Goal: Task Accomplishment & Management: Manage account settings

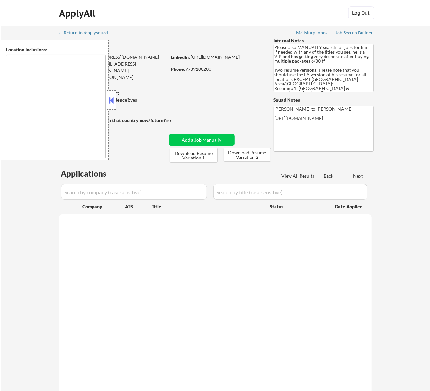
type textarea "[GEOGRAPHIC_DATA], [GEOGRAPHIC_DATA] [GEOGRAPHIC_DATA], [GEOGRAPHIC_DATA] [GEOG…"
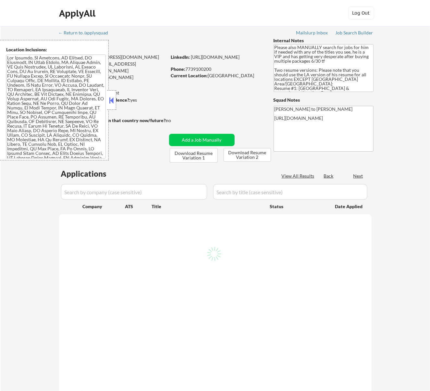
select select ""pending""
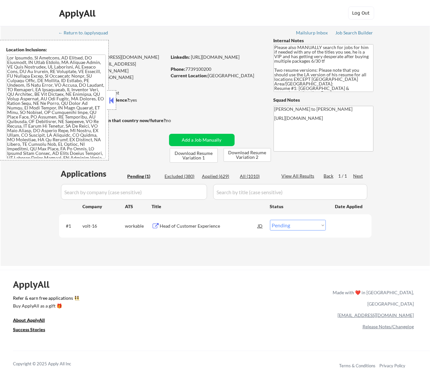
click at [113, 103] on button at bounding box center [111, 100] width 7 height 10
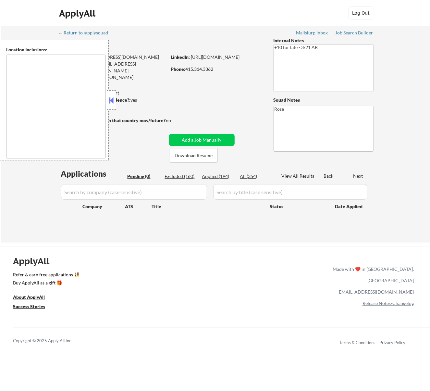
type textarea "San Francisco, CA Daly City, CA South San Francisco, CA Brisbane, CA Colma, CA …"
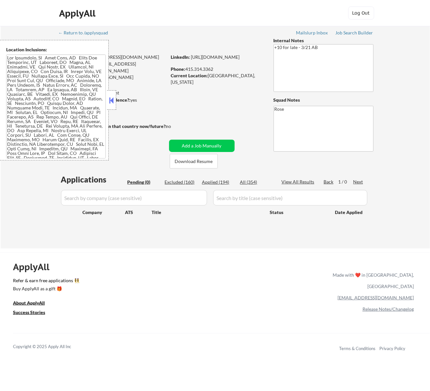
click at [112, 101] on button at bounding box center [111, 100] width 7 height 10
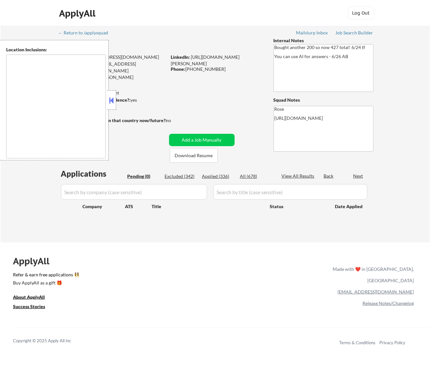
type textarea "San Francisco, CA Daly City, CA South San Francisco, CA Brisbane, CA Colma, CA …"
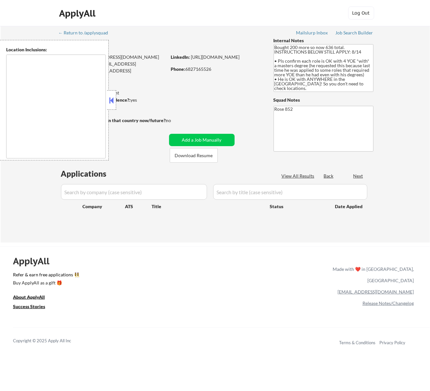
type textarea "Daly City, CA South San Francisco, CA Brisbane, CA Colma, CA Pacifica, CA San B…"
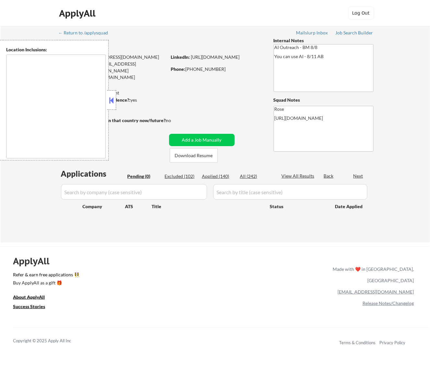
type textarea "Fountain Valley, CA Huntington Beach, CA Costa Mesa, CA Santa Ana, CA Garden Gr…"
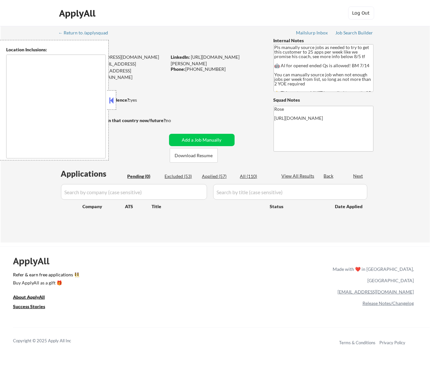
click at [110, 99] on button at bounding box center [111, 100] width 7 height 10
type textarea "remote"
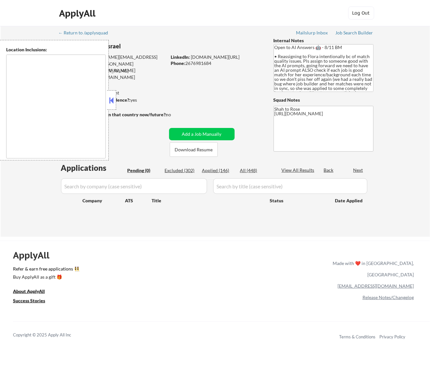
type textarea "remote"
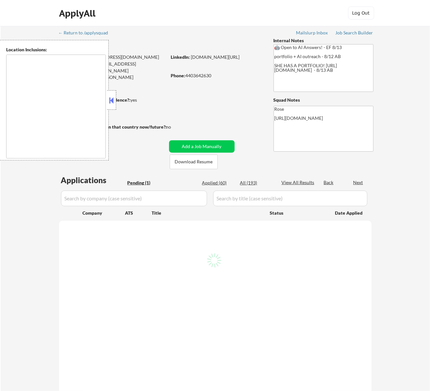
select select ""pending""
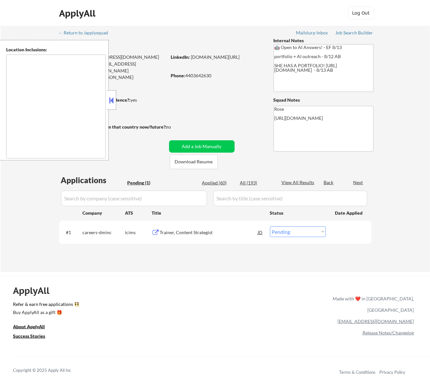
type textarea "[GEOGRAPHIC_DATA], [GEOGRAPHIC_DATA] [GEOGRAPHIC_DATA], [GEOGRAPHIC_DATA] [GEOG…"
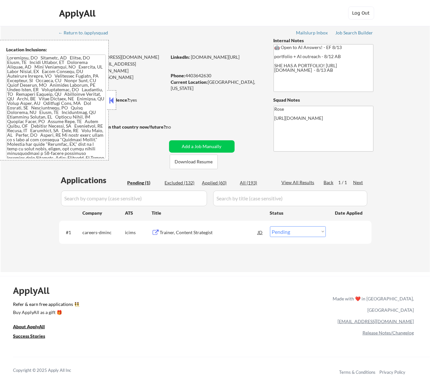
click at [109, 95] on button at bounding box center [111, 100] width 7 height 10
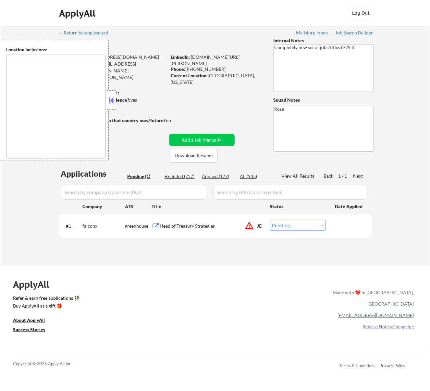
click at [109, 98] on button at bounding box center [111, 100] width 7 height 10
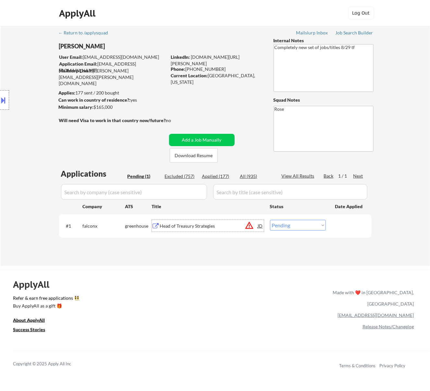
click at [192, 225] on div "Head of Treasury Strategies" at bounding box center [209, 226] width 98 height 6
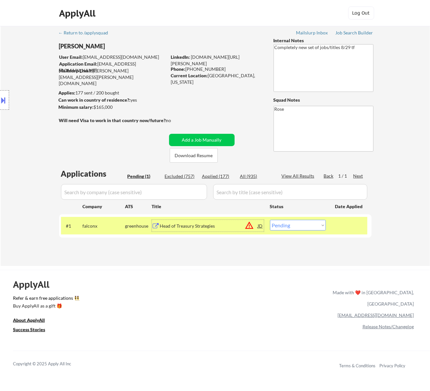
click at [4, 98] on button at bounding box center [3, 100] width 7 height 11
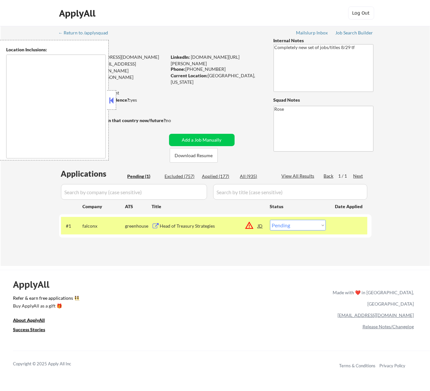
click at [114, 99] on button at bounding box center [111, 100] width 7 height 10
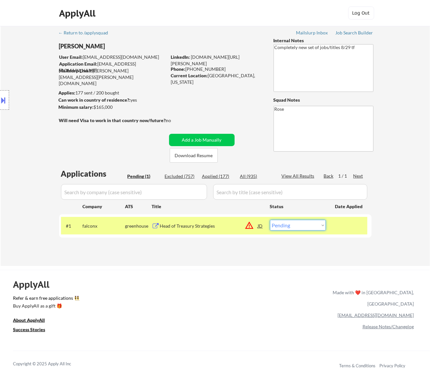
click at [301, 222] on select "Choose an option... Pending Applied Excluded (Questions) Excluded (Expired) Exc…" at bounding box center [298, 225] width 56 height 11
select select ""applied""
click at [270, 220] on select "Choose an option... Pending Applied Excluded (Questions) Excluded (Expired) Exc…" at bounding box center [298, 225] width 56 height 11
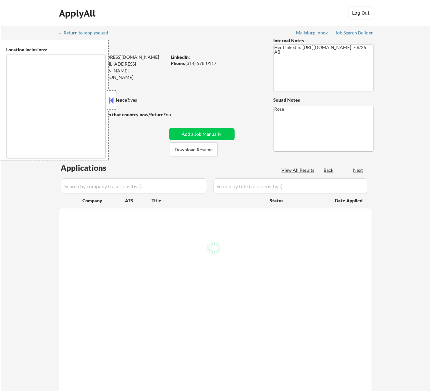
select select ""pending""
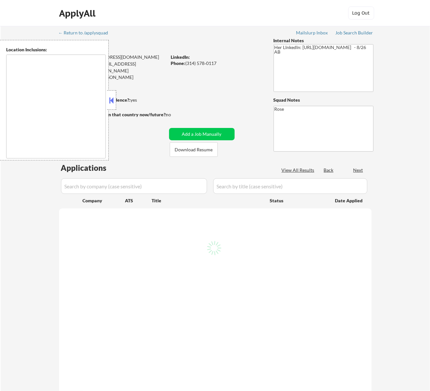
select select ""pending""
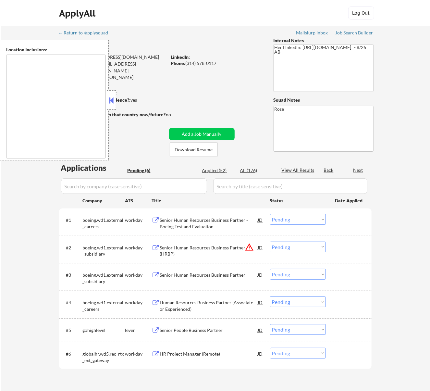
type textarea "[GEOGRAPHIC_DATA][PERSON_NAME], [GEOGRAPHIC_DATA][PERSON_NAME][GEOGRAPHIC_DATA]…"
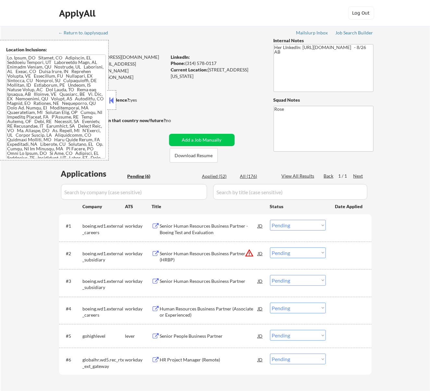
click at [114, 100] on button at bounding box center [111, 100] width 7 height 10
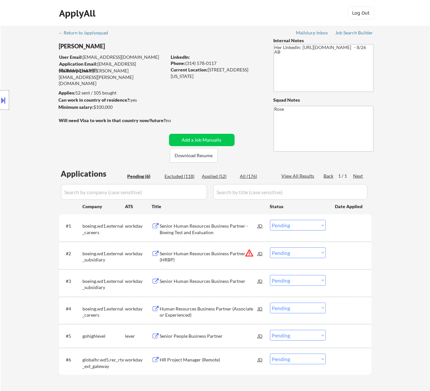
click at [213, 228] on div "Senior Human Resources Business Partner - Boeing Test and Evaluation" at bounding box center [209, 229] width 98 height 13
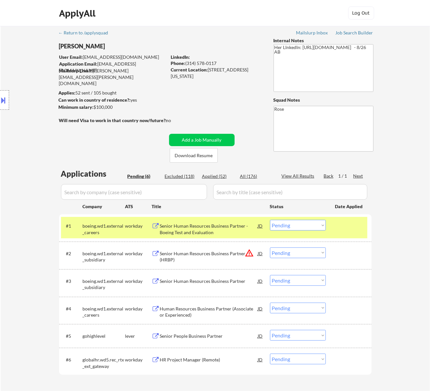
click at [7, 101] on button at bounding box center [3, 100] width 7 height 11
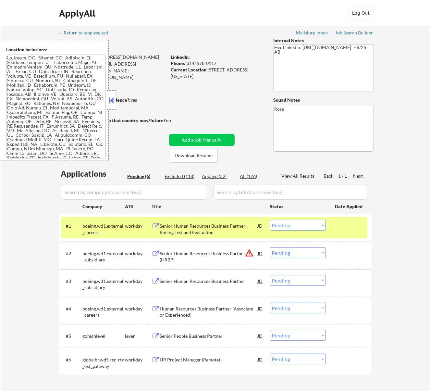
click at [110, 103] on button at bounding box center [111, 100] width 7 height 10
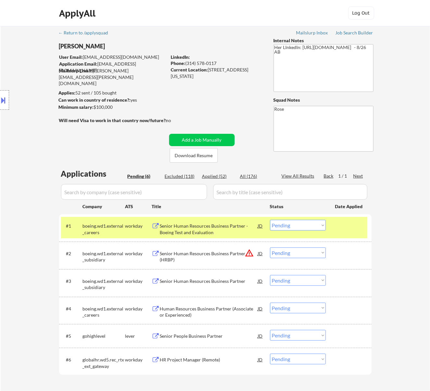
drag, startPoint x: 296, startPoint y: 224, endPoint x: 292, endPoint y: 224, distance: 3.9
click at [296, 224] on select "Choose an option... Pending Applied Excluded (Questions) Excluded (Expired) Exc…" at bounding box center [298, 225] width 56 height 11
click at [270, 220] on select "Choose an option... Pending Applied Excluded (Questions) Excluded (Expired) Exc…" at bounding box center [298, 225] width 56 height 11
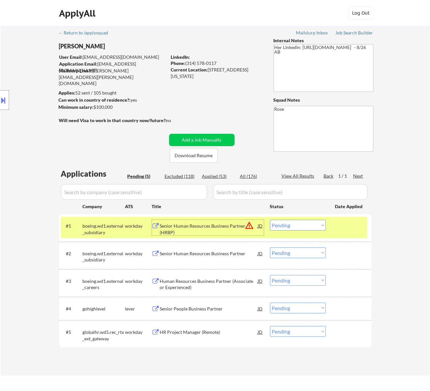
click at [224, 226] on div "Senior Human Resources Business Partner (HRBP)" at bounding box center [209, 229] width 98 height 13
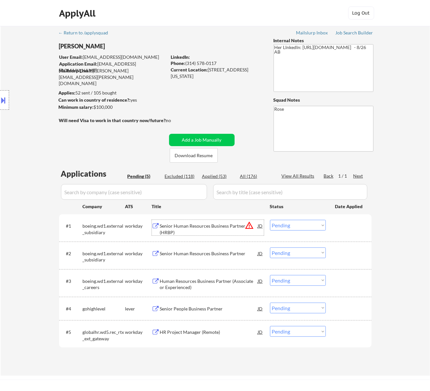
click at [297, 229] on select "Choose an option... Pending Applied Excluded (Questions) Excluded (Expired) Exc…" at bounding box center [298, 225] width 56 height 11
click at [270, 220] on select "Choose an option... Pending Applied Excluded (Questions) Excluded (Expired) Exc…" at bounding box center [298, 225] width 56 height 11
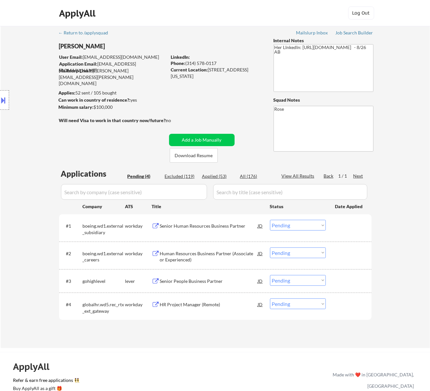
click at [220, 221] on div "Senior Human Resources Business Partner" at bounding box center [209, 226] width 98 height 12
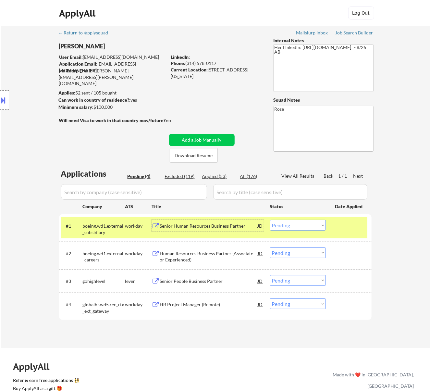
click at [303, 222] on select "Choose an option... Pending Applied Excluded (Questions) Excluded (Expired) Exc…" at bounding box center [298, 225] width 56 height 11
click at [270, 220] on select "Choose an option... Pending Applied Excluded (Questions) Excluded (Expired) Exc…" at bounding box center [298, 225] width 56 height 11
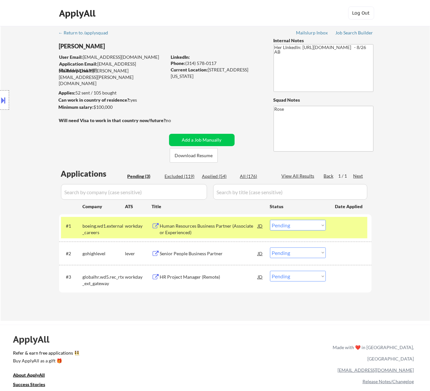
click at [231, 228] on div "Human Resources Business Partner (Associate or Experienced)" at bounding box center [209, 229] width 98 height 13
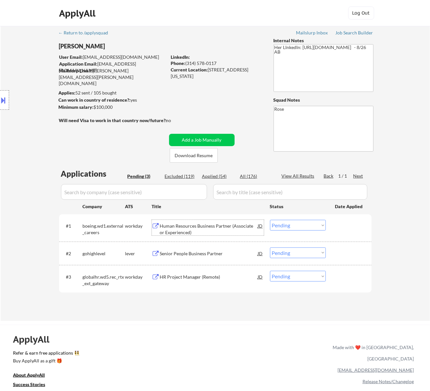
click at [287, 223] on select "Choose an option... Pending Applied Excluded (Questions) Excluded (Expired) Exc…" at bounding box center [298, 225] width 56 height 11
click at [270, 220] on select "Choose an option... Pending Applied Excluded (Questions) Excluded (Expired) Exc…" at bounding box center [298, 225] width 56 height 11
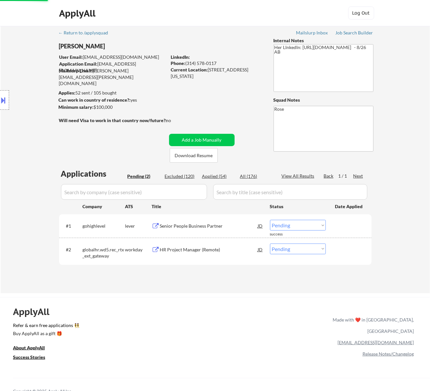
click at [218, 223] on div "Senior People Business Partner" at bounding box center [209, 226] width 98 height 6
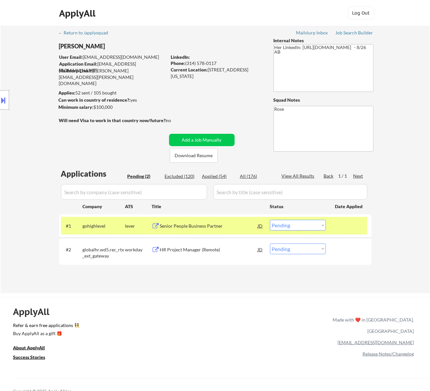
click at [6, 104] on button at bounding box center [3, 100] width 7 height 11
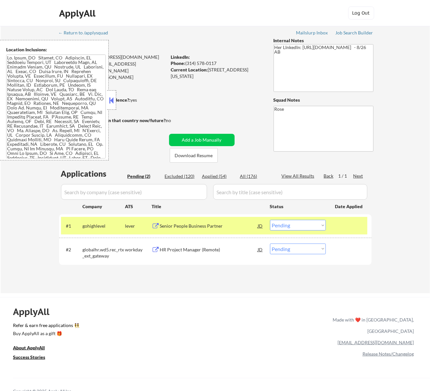
click at [325, 223] on select "Choose an option... Pending Applied Excluded (Questions) Excluded (Expired) Exc…" at bounding box center [298, 225] width 56 height 11
click at [270, 220] on select "Choose an option... Pending Applied Excluded (Questions) Excluded (Expired) Exc…" at bounding box center [298, 225] width 56 height 11
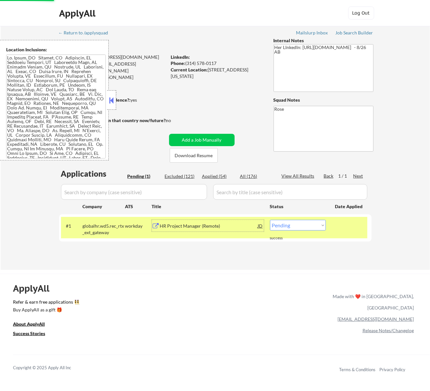
click at [217, 225] on div "HR Project Manager (Remote)" at bounding box center [209, 226] width 98 height 6
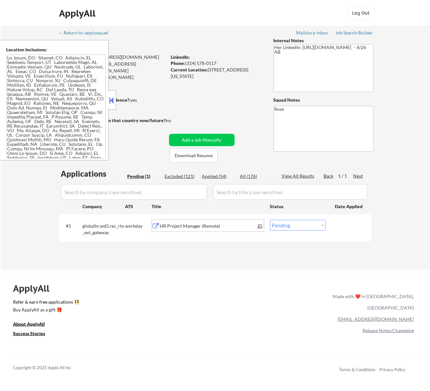
drag, startPoint x: 288, startPoint y: 221, endPoint x: 281, endPoint y: 225, distance: 7.8
click at [288, 221] on select "Choose an option... Pending Applied Excluded (Questions) Excluded (Expired) Exc…" at bounding box center [298, 225] width 56 height 11
select select ""excluded__expired_""
click at [270, 220] on select "Choose an option... Pending Applied Excluded (Questions) Excluded (Expired) Exc…" at bounding box center [298, 225] width 56 height 11
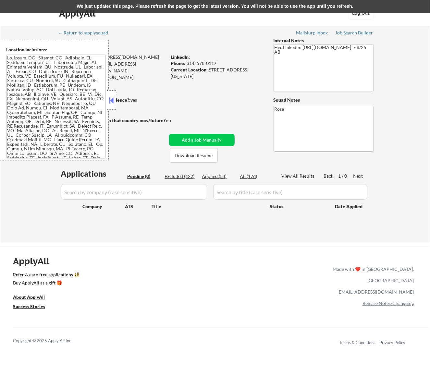
click at [112, 99] on button at bounding box center [111, 100] width 7 height 10
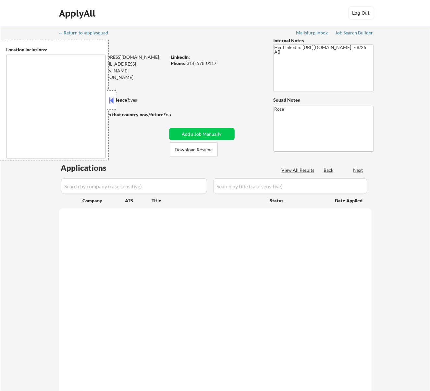
type textarea "[GEOGRAPHIC_DATA][PERSON_NAME], [GEOGRAPHIC_DATA][PERSON_NAME][GEOGRAPHIC_DATA]…"
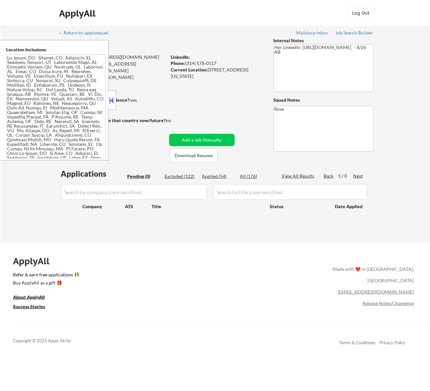
click at [112, 99] on button at bounding box center [111, 100] width 7 height 10
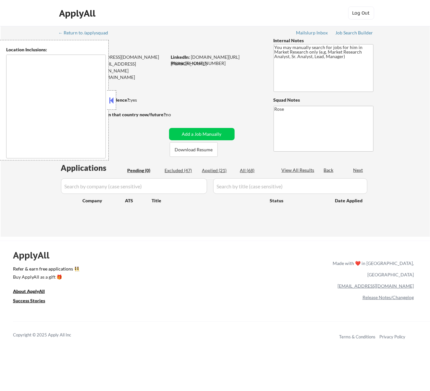
type textarea "[GEOGRAPHIC_DATA], [GEOGRAPHIC_DATA] [GEOGRAPHIC_DATA], [GEOGRAPHIC_DATA] [GEOG…"
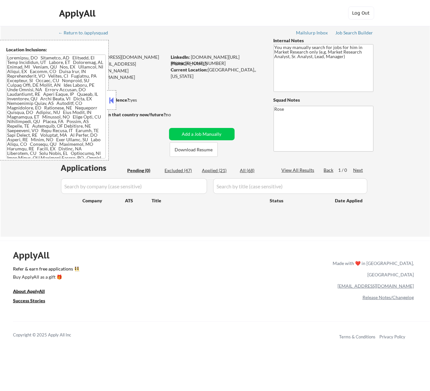
click at [111, 96] on button at bounding box center [111, 100] width 7 height 10
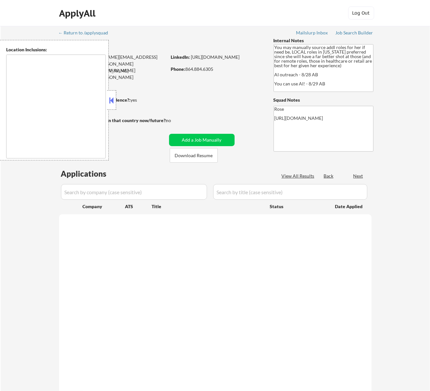
select select ""pending""
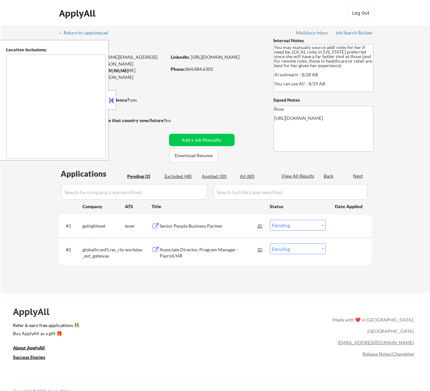
type textarea "[GEOGRAPHIC_DATA], [GEOGRAPHIC_DATA] [GEOGRAPHIC_DATA], [GEOGRAPHIC_DATA] [GEOG…"
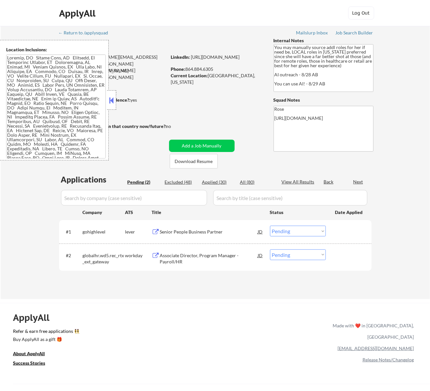
click at [110, 97] on button at bounding box center [111, 100] width 7 height 10
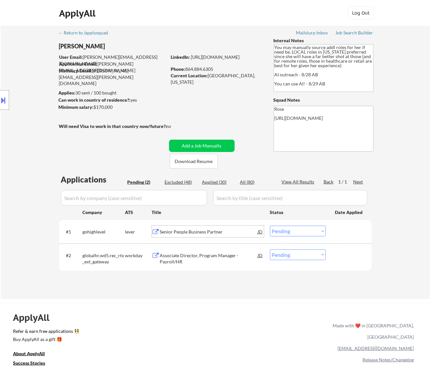
click at [227, 230] on div "Senior People Business Partner" at bounding box center [209, 232] width 98 height 6
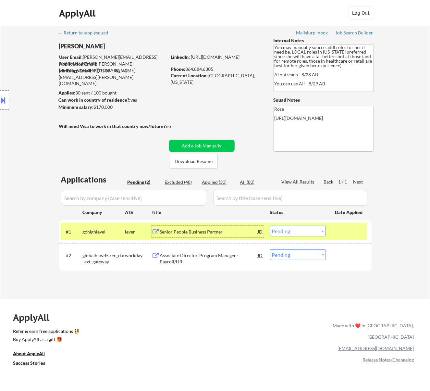
click at [296, 228] on select "Choose an option... Pending Applied Excluded (Questions) Excluded (Expired) Exc…" at bounding box center [298, 231] width 56 height 11
click at [270, 226] on select "Choose an option... Pending Applied Excluded (Questions) Excluded (Expired) Exc…" at bounding box center [298, 231] width 56 height 11
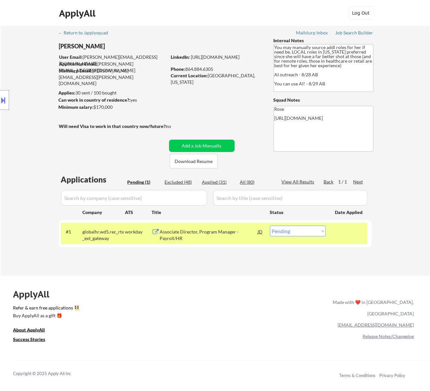
click at [220, 233] on div "Associate Director, Program Manager - Payroll/HR" at bounding box center [209, 235] width 98 height 13
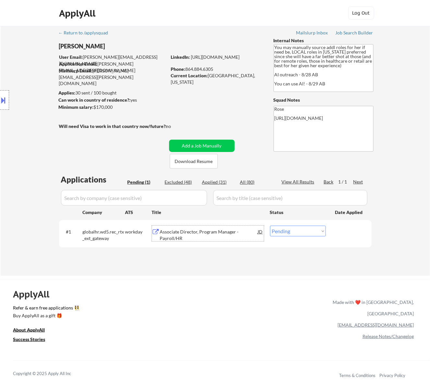
click at [299, 232] on select "Choose an option... Pending Applied Excluded (Questions) Excluded (Expired) Exc…" at bounding box center [298, 231] width 56 height 11
select select ""excluded__expired_""
click at [270, 226] on select "Choose an option... Pending Applied Excluded (Questions) Excluded (Expired) Exc…" at bounding box center [298, 231] width 56 height 11
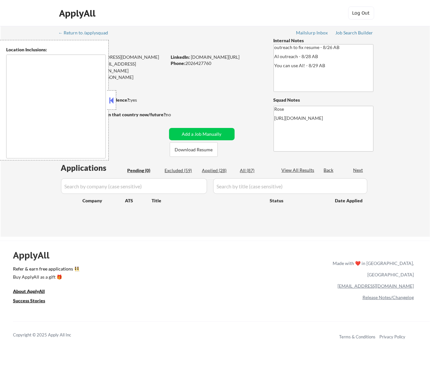
type textarea "Reston, [GEOGRAPHIC_DATA] [GEOGRAPHIC_DATA], [GEOGRAPHIC_DATA] [GEOGRAPHIC_DATA…"
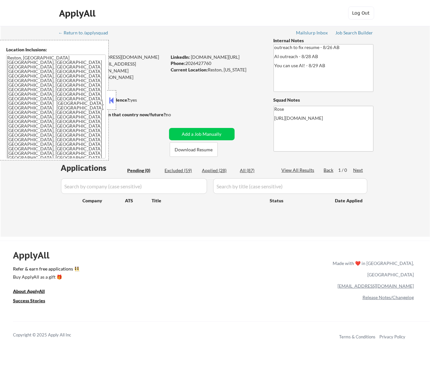
click at [110, 98] on button at bounding box center [111, 100] width 7 height 10
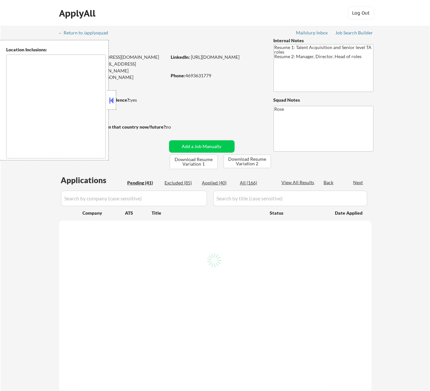
select select ""pending""
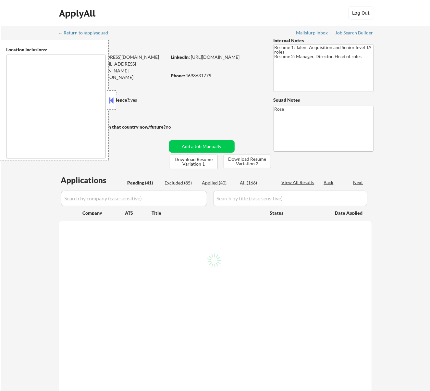
select select ""pending""
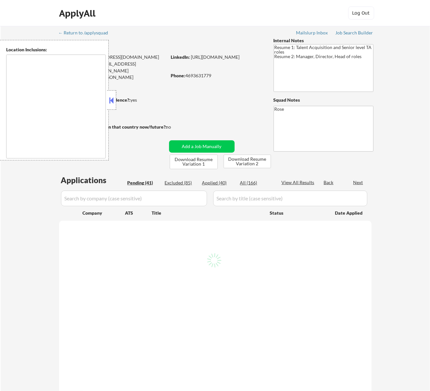
select select ""pending""
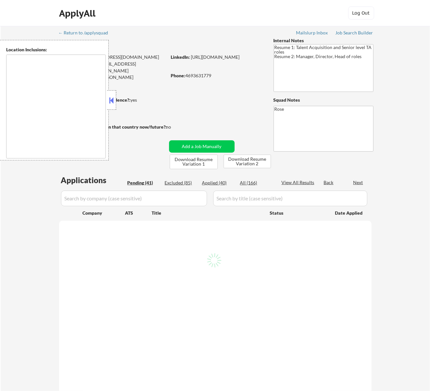
select select ""pending""
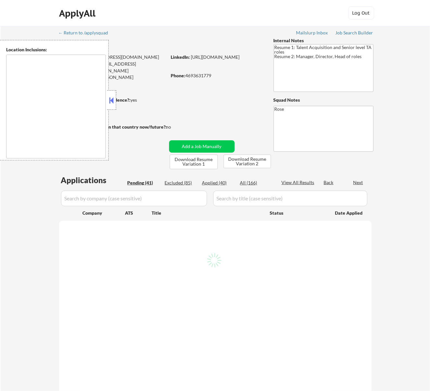
select select ""pending""
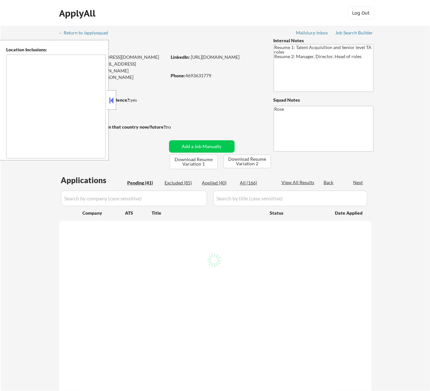
select select ""pending""
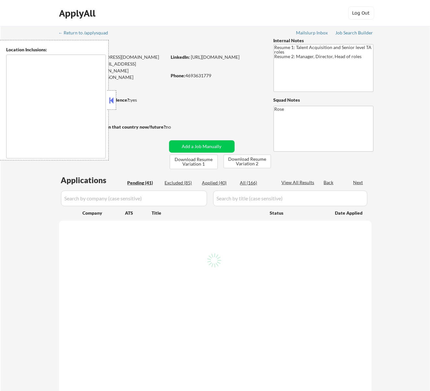
select select ""pending""
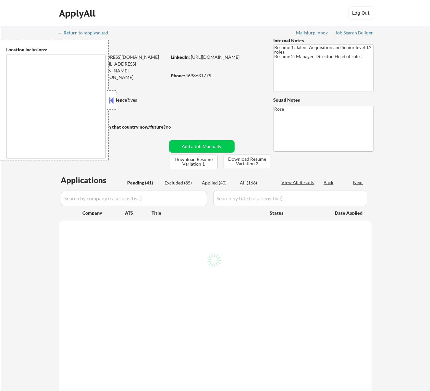
select select ""pending""
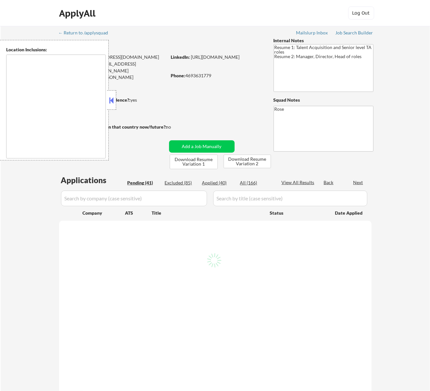
select select ""pending""
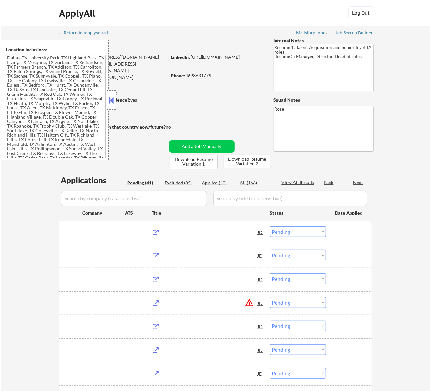
type textarea "Dallas, TX University Park, TX Highland Park, TX Irving, TX Mesquite, TX Garlan…"
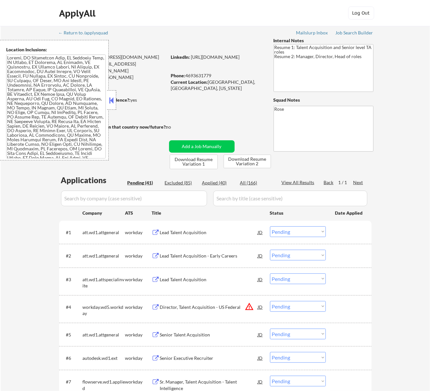
click at [111, 102] on button at bounding box center [111, 100] width 7 height 10
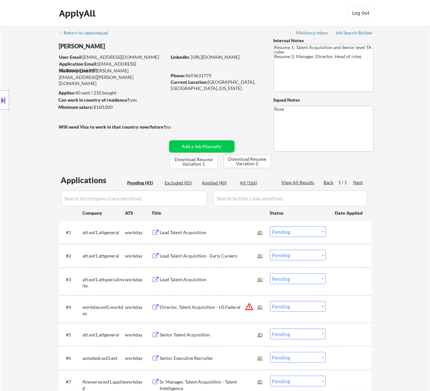
click at [224, 233] on div "Lead Talent Acquisition" at bounding box center [209, 232] width 98 height 6
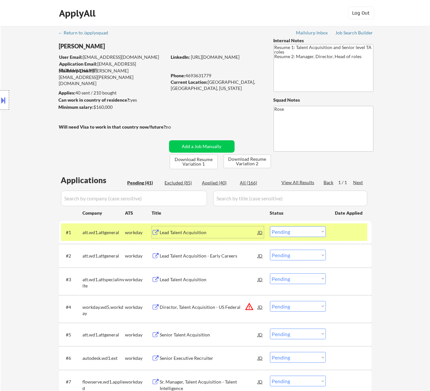
click at [297, 232] on select "Choose an option... Pending Applied Excluded (Questions) Excluded (Expired) Exc…" at bounding box center [298, 231] width 56 height 11
click at [270, 226] on select "Choose an option... Pending Applied Excluded (Questions) Excluded (Expired) Exc…" at bounding box center [298, 231] width 56 height 11
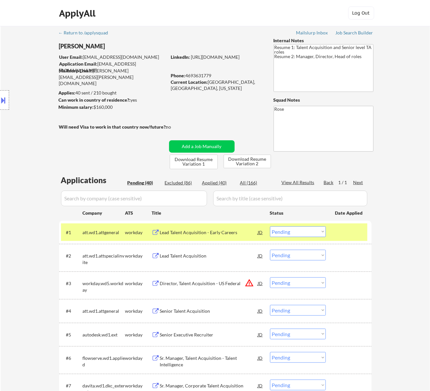
click at [202, 235] on div "Lead Talent Acquisition - Early Careers" at bounding box center [209, 232] width 98 height 12
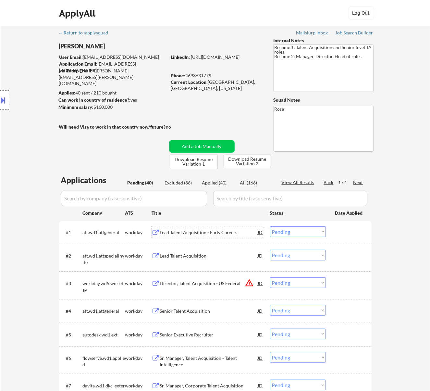
click at [288, 229] on select "Choose an option... Pending Applied Excluded (Questions) Excluded (Expired) Exc…" at bounding box center [298, 231] width 56 height 11
click at [270, 226] on select "Choose an option... Pending Applied Excluded (Questions) Excluded (Expired) Exc…" at bounding box center [298, 231] width 56 height 11
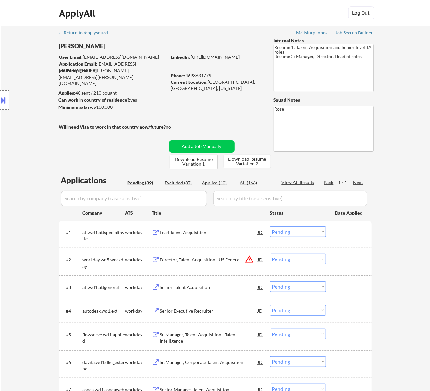
click at [204, 230] on div "Lead Talent Acquisition" at bounding box center [209, 232] width 98 height 6
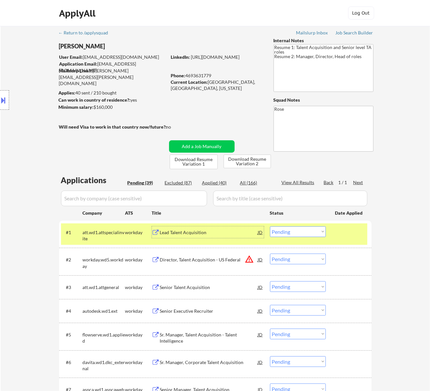
click at [307, 233] on select "Choose an option... Pending Applied Excluded (Questions) Excluded (Expired) Exc…" at bounding box center [298, 231] width 56 height 11
click at [270, 226] on select "Choose an option... Pending Applied Excluded (Questions) Excluded (Expired) Exc…" at bounding box center [298, 231] width 56 height 11
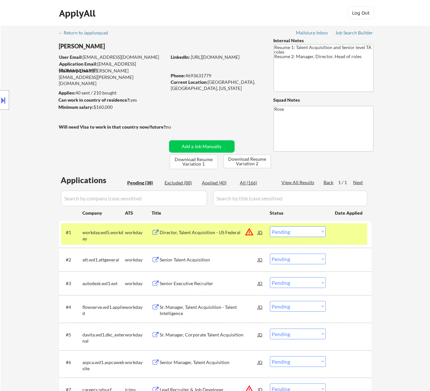
click at [233, 237] on div "Director, Talent Acquisition - US Federal" at bounding box center [209, 232] width 98 height 12
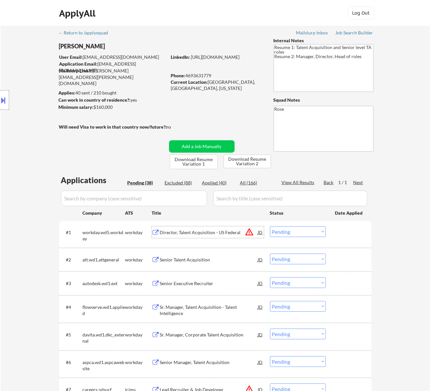
click at [303, 228] on select "Choose an option... Pending Applied Excluded (Questions) Excluded (Expired) Exc…" at bounding box center [298, 231] width 56 height 11
click at [270, 226] on select "Choose an option... Pending Applied Excluded (Questions) Excluded (Expired) Exc…" at bounding box center [298, 231] width 56 height 11
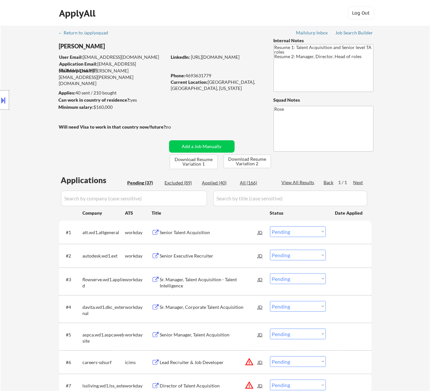
click at [229, 231] on div "Senior Talent Acquisition" at bounding box center [209, 232] width 98 height 6
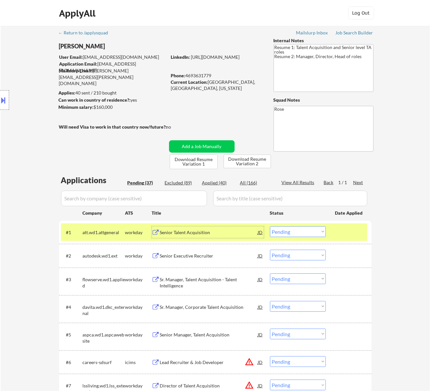
click at [302, 232] on select "Choose an option... Pending Applied Excluded (Questions) Excluded (Expired) Exc…" at bounding box center [298, 231] width 56 height 11
click at [270, 226] on select "Choose an option... Pending Applied Excluded (Questions) Excluded (Expired) Exc…" at bounding box center [298, 231] width 56 height 11
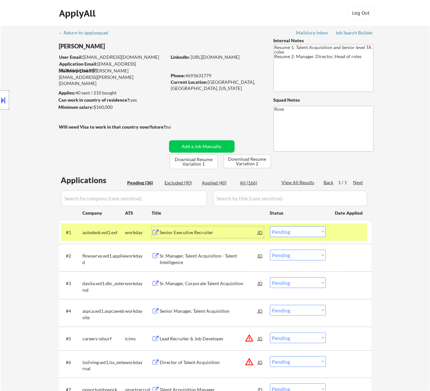
click at [214, 230] on div "Senior Executive Recruiter" at bounding box center [209, 232] width 98 height 6
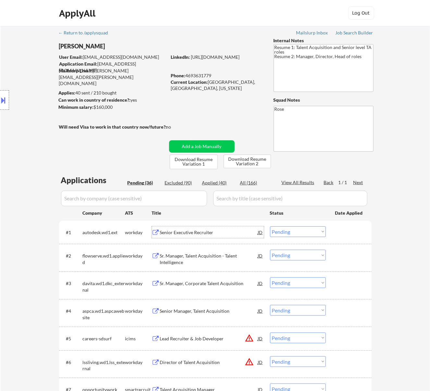
click at [5, 101] on button at bounding box center [3, 100] width 7 height 11
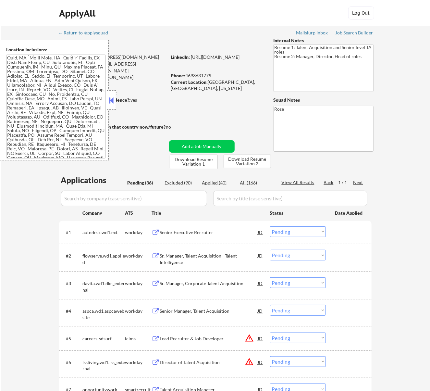
scroll to position [476, 0]
click at [287, 227] on select "Choose an option... Pending Applied Excluded (Questions) Excluded (Expired) Exc…" at bounding box center [298, 231] width 56 height 11
click at [270, 226] on select "Choose an option... Pending Applied Excluded (Questions) Excluded (Expired) Exc…" at bounding box center [298, 231] width 56 height 11
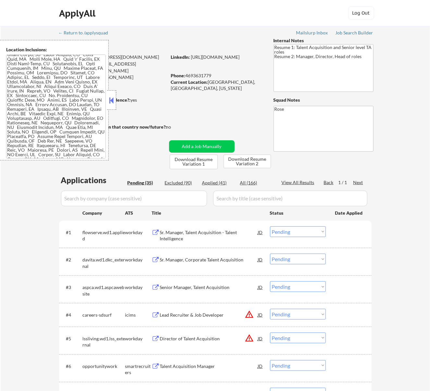
click at [112, 96] on button at bounding box center [111, 100] width 7 height 10
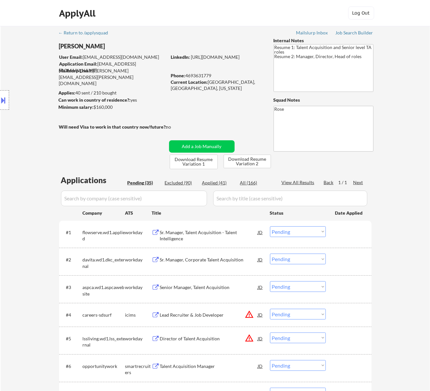
click at [207, 236] on div "Sr. Manager, Talent Acquisition - Talent Intelligence" at bounding box center [209, 235] width 98 height 13
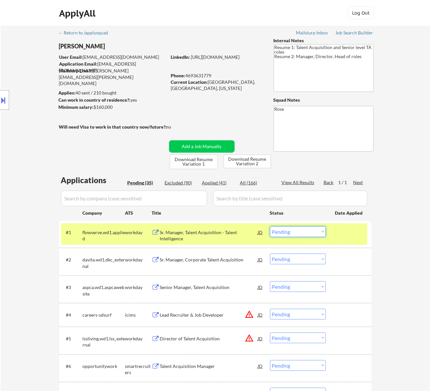
click at [308, 230] on select "Choose an option... Pending Applied Excluded (Questions) Excluded (Expired) Exc…" at bounding box center [298, 231] width 56 height 11
click at [270, 226] on select "Choose an option... Pending Applied Excluded (Questions) Excluded (Expired) Exc…" at bounding box center [298, 231] width 56 height 11
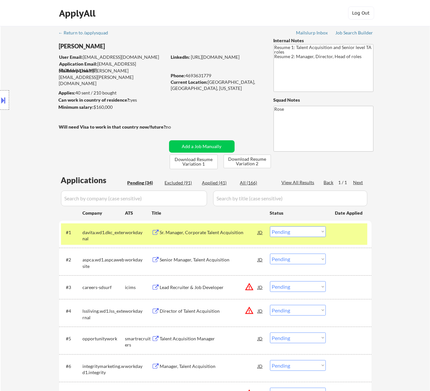
click at [212, 238] on div "Sr. Manager, Corporate Talent Acquisition" at bounding box center [209, 232] width 98 height 12
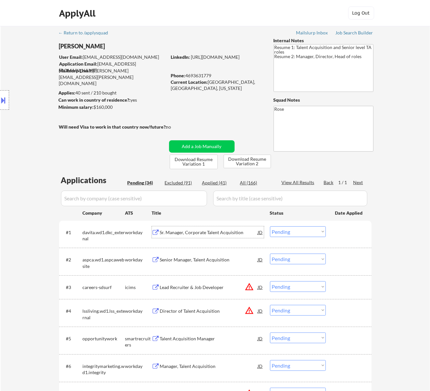
click at [8, 101] on div at bounding box center [4, 99] width 9 height 19
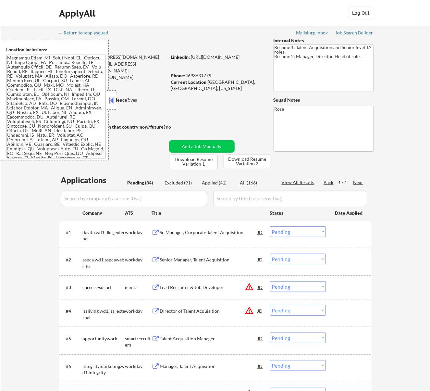
scroll to position [676, 0]
click at [299, 231] on select "Choose an option... Pending Applied Excluded (Questions) Excluded (Expired) Exc…" at bounding box center [298, 231] width 56 height 11
click at [270, 226] on select "Choose an option... Pending Applied Excluded (Questions) Excluded (Expired) Exc…" at bounding box center [298, 231] width 56 height 11
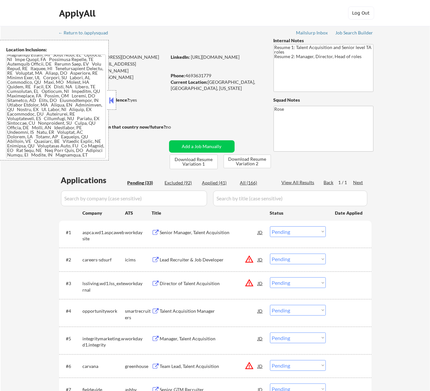
click at [199, 235] on div "Senior Manager, Talent Acquisition" at bounding box center [209, 232] width 98 height 6
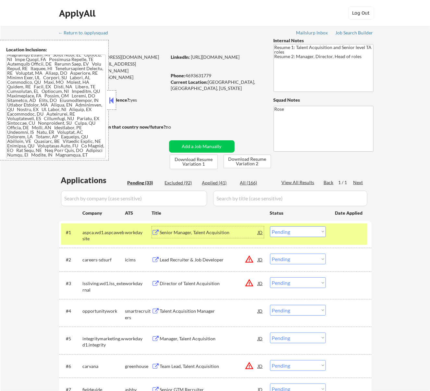
click at [300, 231] on select "Choose an option... Pending Applied Excluded (Questions) Excluded (Expired) Exc…" at bounding box center [298, 231] width 56 height 11
click at [270, 226] on select "Choose an option... Pending Applied Excluded (Questions) Excluded (Expired) Exc…" at bounding box center [298, 231] width 56 height 11
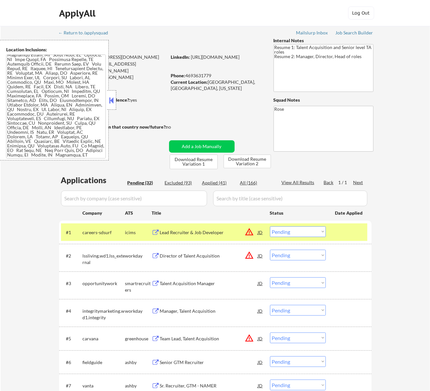
click at [219, 238] on div "#1 careers-sdsurf icims Lead Recruiter & Job Developer JD warning_amber Choose …" at bounding box center [214, 232] width 307 height 18
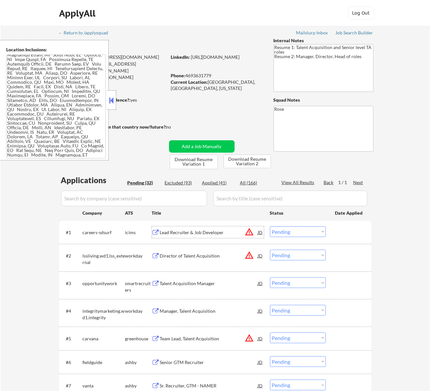
click at [228, 232] on div "Lead Recruiter & Job Developer" at bounding box center [209, 232] width 98 height 6
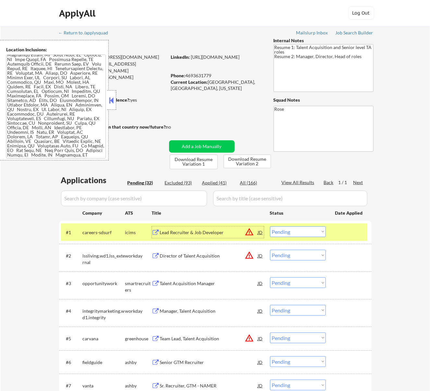
click at [302, 232] on select "Choose an option... Pending Applied Excluded (Questions) Excluded (Expired) Exc…" at bounding box center [298, 231] width 56 height 11
click at [270, 226] on select "Choose an option... Pending Applied Excluded (Questions) Excluded (Expired) Exc…" at bounding box center [298, 231] width 56 height 11
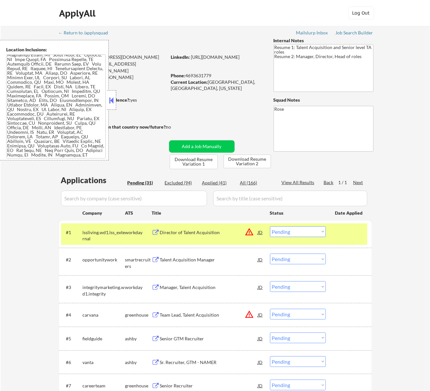
click at [211, 235] on div "Director of Talent Acquisition" at bounding box center [209, 232] width 98 height 12
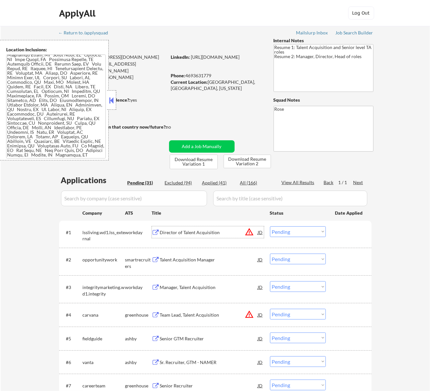
click at [318, 229] on select "Choose an option... Pending Applied Excluded (Questions) Excluded (Expired) Exc…" at bounding box center [298, 231] width 56 height 11
click at [270, 226] on select "Choose an option... Pending Applied Excluded (Questions) Excluded (Expired) Exc…" at bounding box center [298, 231] width 56 height 11
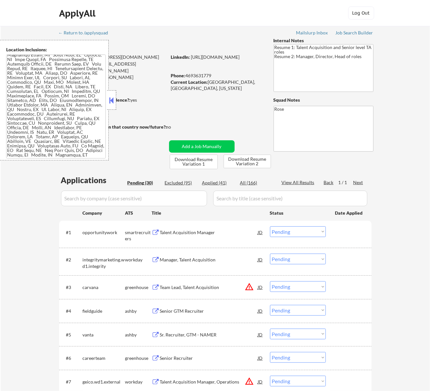
click at [235, 236] on div "Talent Acquisition Manager" at bounding box center [209, 232] width 98 height 12
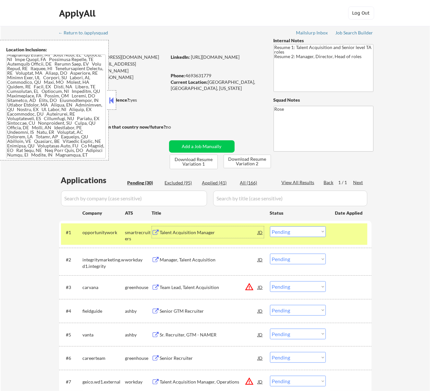
click at [290, 233] on select "Choose an option... Pending Applied Excluded (Questions) Excluded (Expired) Exc…" at bounding box center [298, 231] width 56 height 11
click at [270, 226] on select "Choose an option... Pending Applied Excluded (Questions) Excluded (Expired) Exc…" at bounding box center [298, 231] width 56 height 11
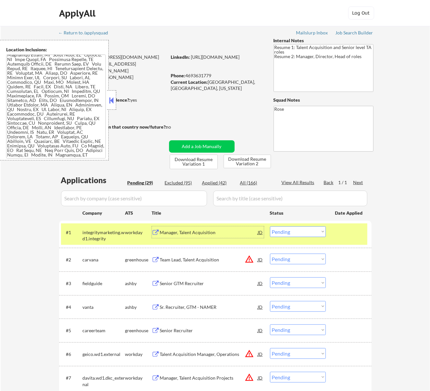
click at [238, 236] on div "Manager, Talent Acquisition" at bounding box center [209, 232] width 98 height 12
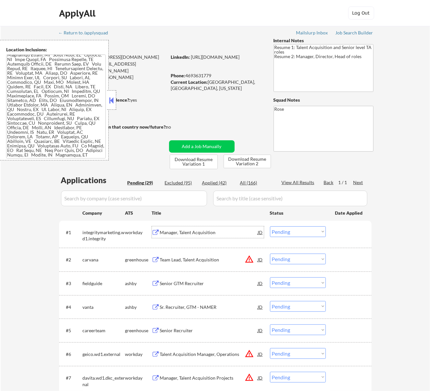
click at [296, 229] on select "Choose an option... Pending Applied Excluded (Questions) Excluded (Expired) Exc…" at bounding box center [298, 231] width 56 height 11
click at [270, 226] on select "Choose an option... Pending Applied Excluded (Questions) Excluded (Expired) Exc…" at bounding box center [298, 231] width 56 height 11
click at [113, 101] on button at bounding box center [111, 100] width 7 height 10
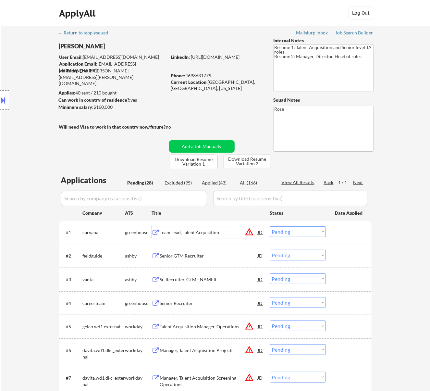
click at [233, 233] on div "Team Lead, Talent Acquisition" at bounding box center [209, 232] width 98 height 6
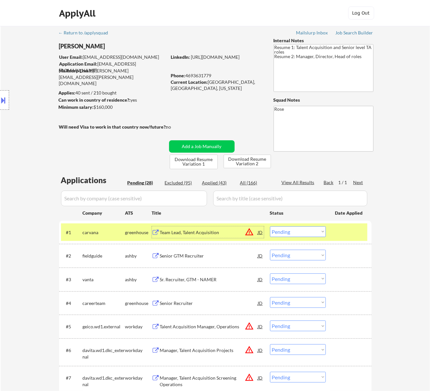
click at [320, 232] on select "Choose an option... Pending Applied Excluded (Questions) Excluded (Expired) Exc…" at bounding box center [298, 231] width 56 height 11
click at [270, 226] on select "Choose an option... Pending Applied Excluded (Questions) Excluded (Expired) Exc…" at bounding box center [298, 231] width 56 height 11
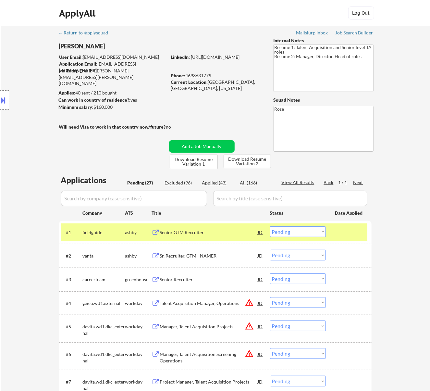
click at [237, 233] on div "Senior GTM Recruiter" at bounding box center [209, 232] width 98 height 6
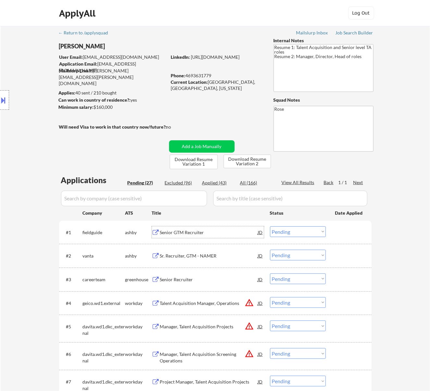
click at [302, 232] on select "Choose an option... Pending Applied Excluded (Questions) Excluded (Expired) Exc…" at bounding box center [298, 231] width 56 height 11
click at [270, 226] on select "Choose an option... Pending Applied Excluded (Questions) Excluded (Expired) Exc…" at bounding box center [298, 231] width 56 height 11
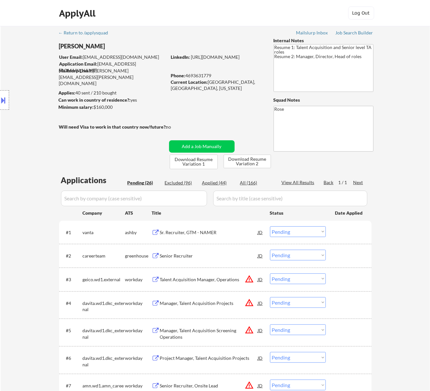
click at [230, 230] on div "Sr. Recruiter, GTM - NAMER" at bounding box center [209, 232] width 98 height 6
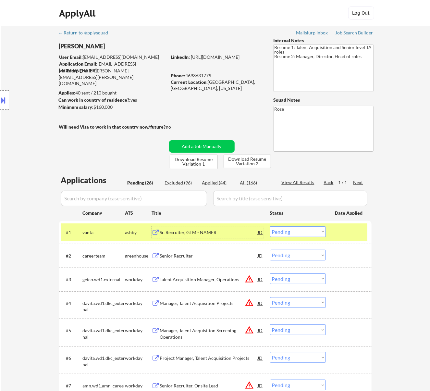
click at [304, 231] on select "Choose an option... Pending Applied Excluded (Questions) Excluded (Expired) Exc…" at bounding box center [298, 231] width 56 height 11
click at [270, 226] on select "Choose an option... Pending Applied Excluded (Questions) Excluded (Expired) Exc…" at bounding box center [298, 231] width 56 height 11
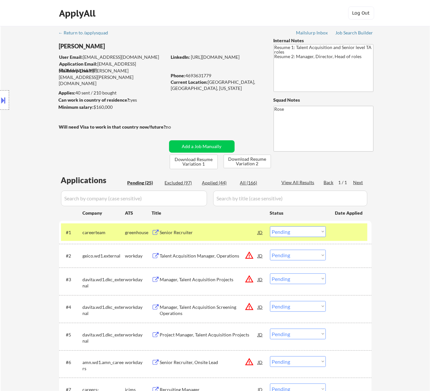
click at [216, 236] on div "Senior Recruiter" at bounding box center [209, 232] width 98 height 12
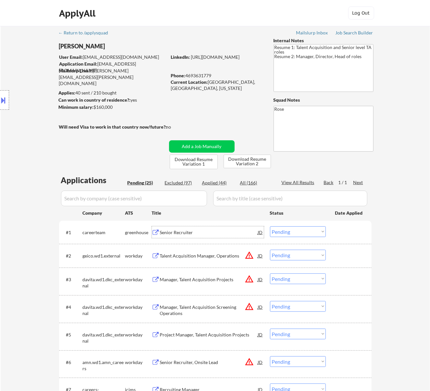
click at [323, 229] on select "Choose an option... Pending Applied Excluded (Questions) Excluded (Expired) Exc…" at bounding box center [298, 231] width 56 height 11
click at [270, 226] on select "Choose an option... Pending Applied Excluded (Questions) Excluded (Expired) Exc…" at bounding box center [298, 231] width 56 height 11
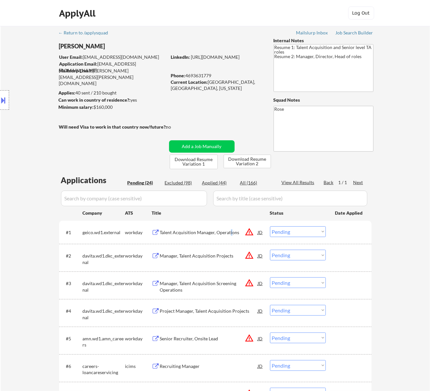
click at [231, 231] on div "Talent Acquisition Manager, Operations" at bounding box center [209, 232] width 98 height 6
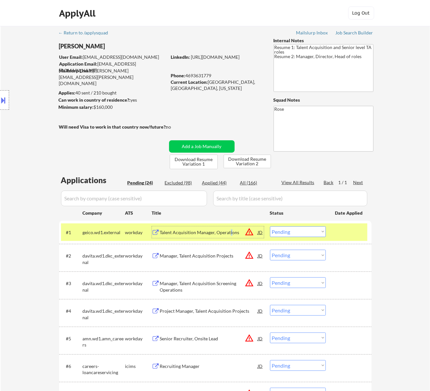
click at [306, 233] on select "Choose an option... Pending Applied Excluded (Questions) Excluded (Expired) Exc…" at bounding box center [298, 231] width 56 height 11
click at [270, 226] on select "Choose an option... Pending Applied Excluded (Questions) Excluded (Expired) Exc…" at bounding box center [298, 231] width 56 height 11
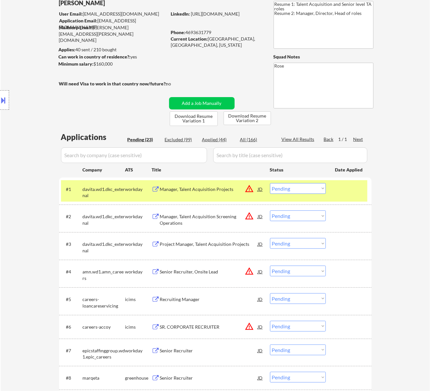
click at [220, 191] on div "Manager, Talent Acquisition Projects" at bounding box center [209, 189] width 98 height 6
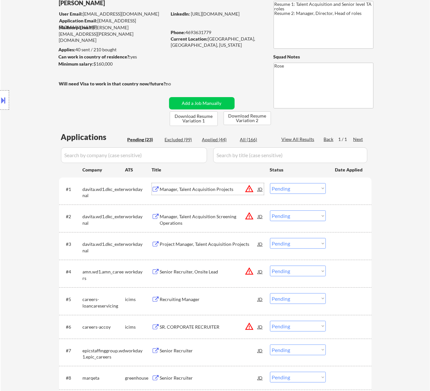
click at [287, 186] on select "Choose an option... Pending Applied Excluded (Questions) Excluded (Expired) Exc…" at bounding box center [298, 188] width 56 height 11
click at [270, 183] on select "Choose an option... Pending Applied Excluded (Questions) Excluded (Expired) Exc…" at bounding box center [298, 188] width 56 height 11
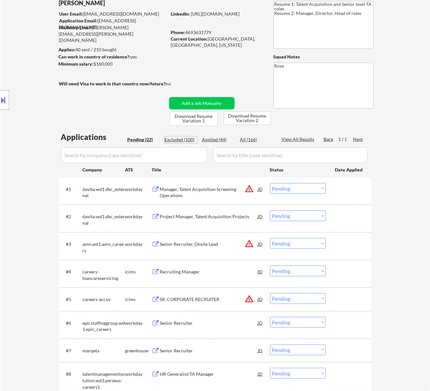
click at [188, 139] on div "Excluded (100)" at bounding box center [181, 139] width 32 height 6
select select ""excluded__expired_""
select select ""excluded__location_""
select select ""excluded__expired_""
select select ""excluded__salary_""
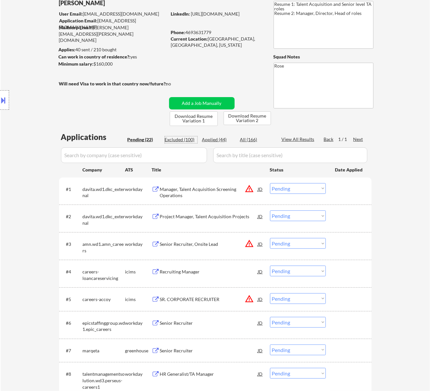
select select ""excluded__salary_""
select select ""excluded__expired_""
select select ""excluded__salary_""
select select ""excluded""
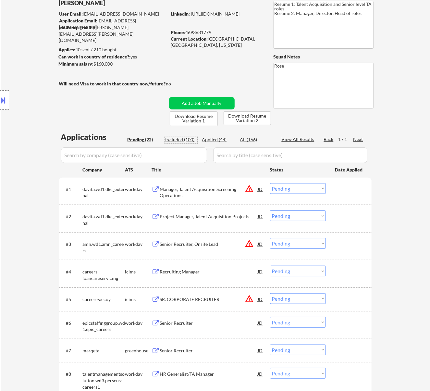
select select ""excluded__expired_""
select select ""excluded__salary_""
select select ""excluded__expired_""
select select ""excluded""
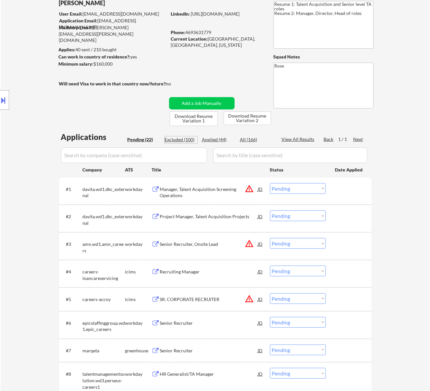
select select ""excluded__location_""
select select ""excluded__expired_""
select select ""excluded""
select select ""excluded__expired_""
select select ""excluded""
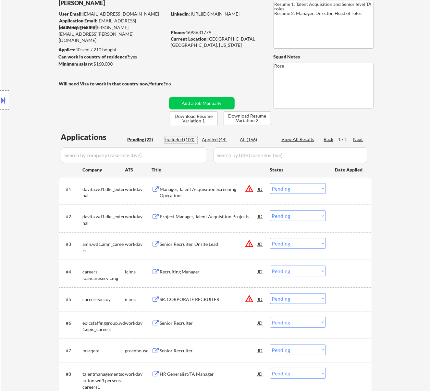
select select ""excluded__salary_""
select select ""excluded__expired_""
select select ""excluded""
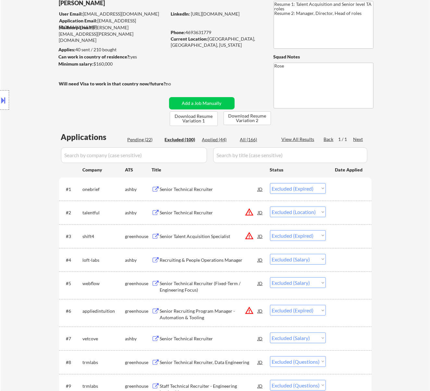
select select ""excluded__salary_""
select select ""excluded__expired_""
select select ""excluded""
select select ""excluded__expired_""
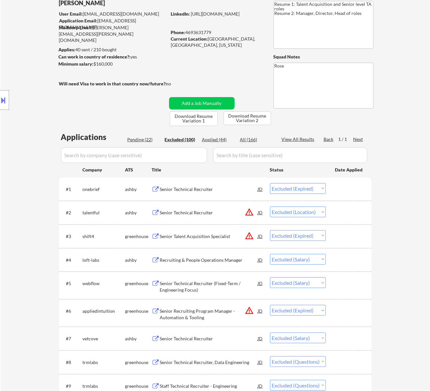
select select ""excluded""
select select ""excluded__bad_match_""
select select ""excluded__expired_""
select select ""excluded__salary_""
select select ""excluded__expired_""
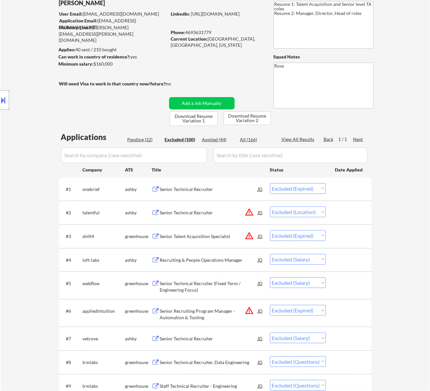
select select ""excluded__expired_""
select select ""excluded""
select select ""excluded__expired_""
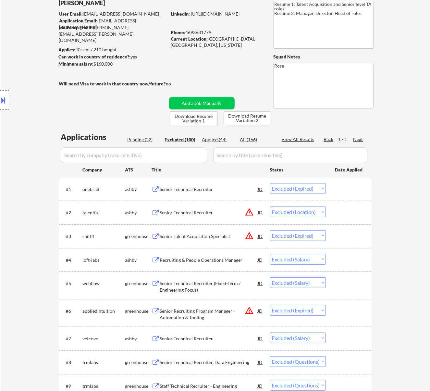
select select ""excluded__expired_""
select select ""excluded__salary_""
select select ""excluded__location_""
select select ""excluded__expired_""
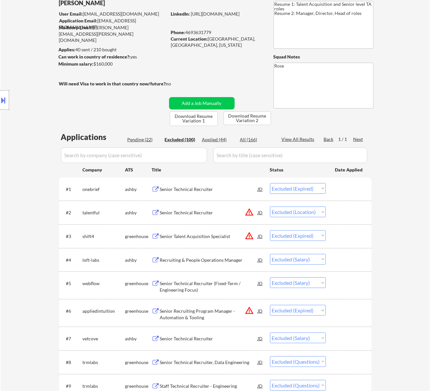
select select ""excluded""
select select ""excluded__salary_""
select select ""excluded""
select select ""excluded__expired_""
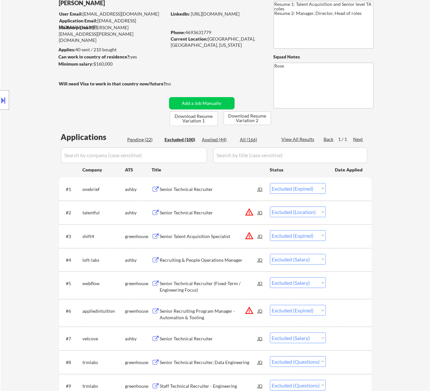
select select ""excluded__location_""
select select ""excluded__expired_""
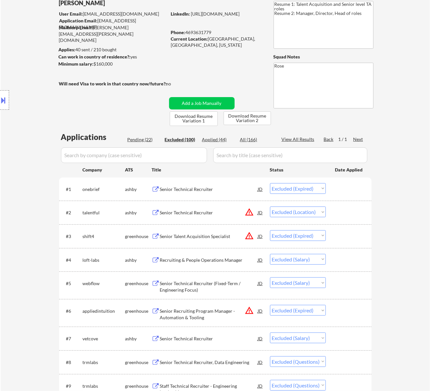
select select ""excluded""
select select ""excluded__expired_""
select select ""excluded__bad_match_""
select select ""excluded__expired_""
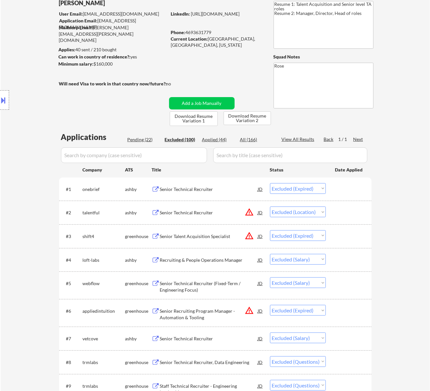
select select ""excluded__expired_""
select select ""excluded__bad_match_""
select select ""excluded__salary_""
select select ""excluded""
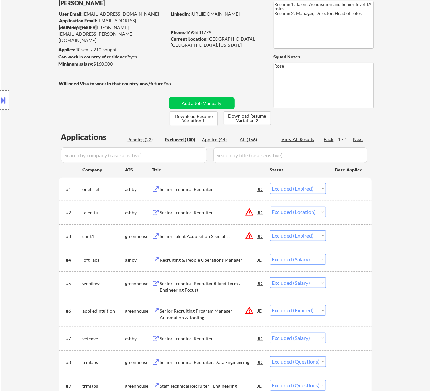
select select ""excluded__expired_""
select select ""excluded__salary_""
select select ""excluded__location_""
select select ""excluded__expired_""
select select ""excluded""
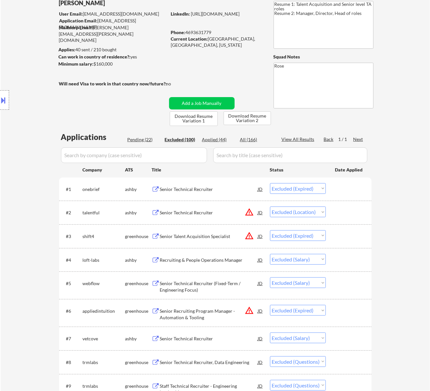
select select ""excluded__expired_""
select select ""excluded__salary_""
select select ""excluded__bad_match_""
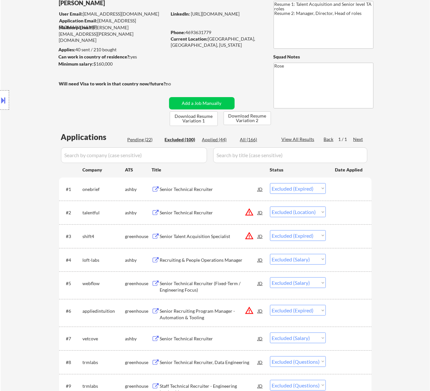
select select ""excluded__bad_match_""
select select ""excluded""
select select ""excluded__expired_""
select select ""excluded__salary_""
select select ""excluded__expired_""
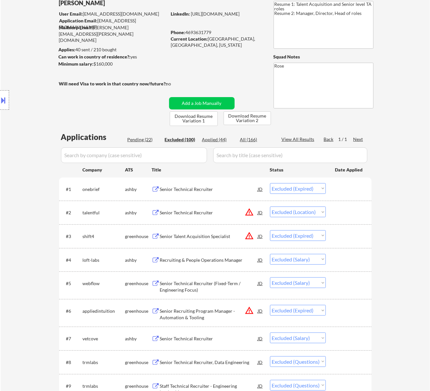
select select ""excluded__salary_""
select select ""excluded__expired_""
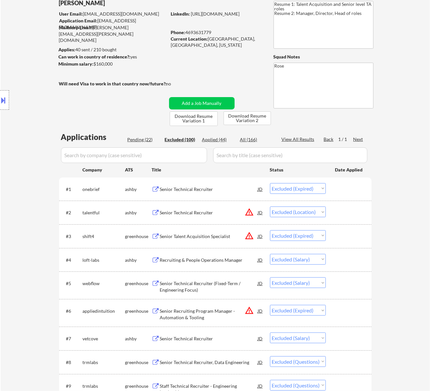
select select ""excluded__location_""
select select ""excluded__expired_""
select select ""excluded__bad_match_""
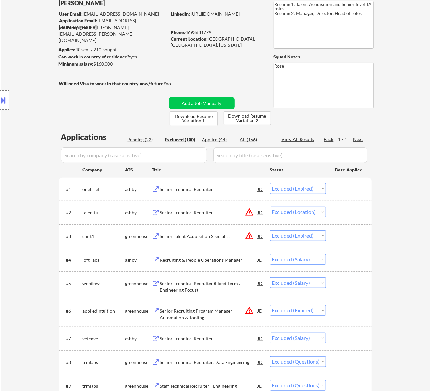
select select ""excluded__location_""
select select ""excluded__bad_match_""
select select ""excluded__expired_""
select select ""excluded""
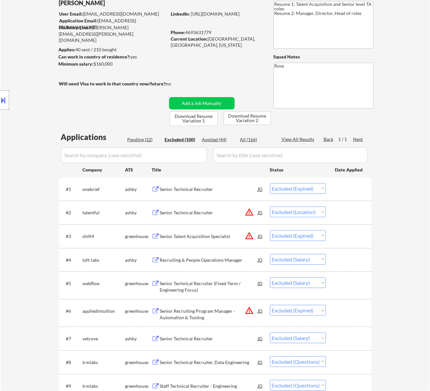
select select ""excluded__expired_""
select select ""excluded__bad_match_""
select select ""excluded__location_""
select select ""excluded__bad_match_""
select select ""excluded__expired_""
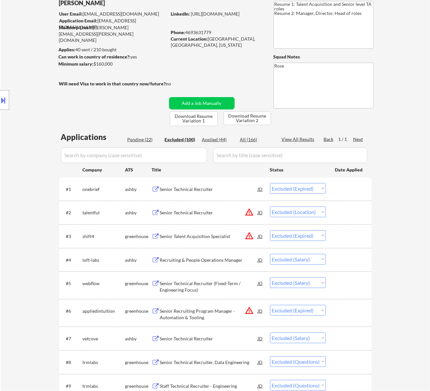
select select ""excluded__bad_match_""
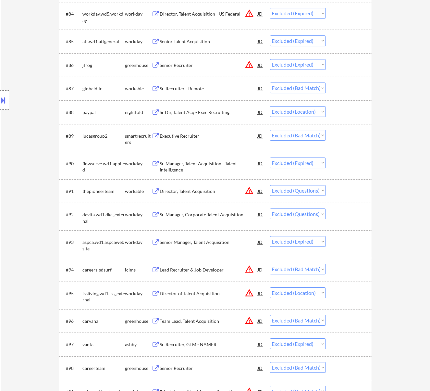
scroll to position [2425, 0]
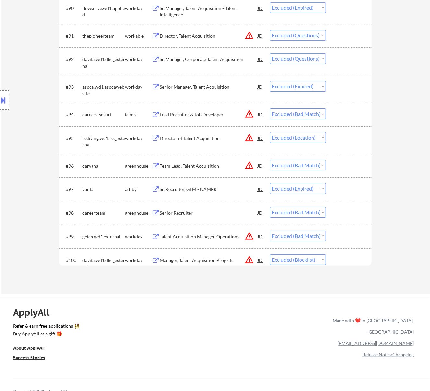
click at [306, 258] on select "Choose an option... Pending Applied Excluded (Questions) Excluded (Expired) Exc…" at bounding box center [298, 259] width 56 height 11
select select ""excluded__salary_""
click at [270, 254] on select "Choose an option... Pending Applied Excluded (Questions) Excluded (Expired) Exc…" at bounding box center [298, 259] width 56 height 11
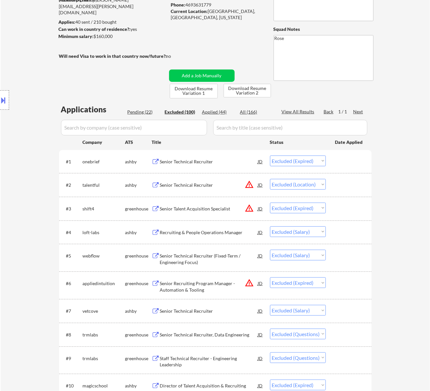
scroll to position [0, 0]
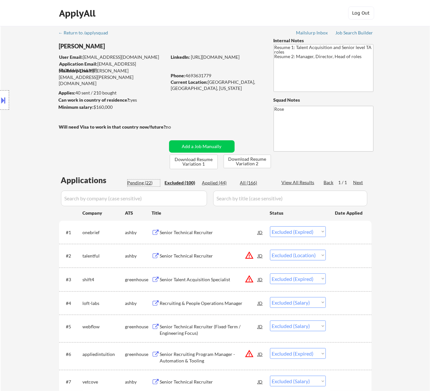
click at [145, 184] on div "Pending (22)" at bounding box center [144, 183] width 32 height 6
select select ""pending""
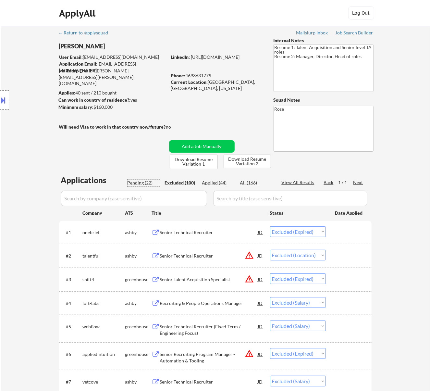
select select ""pending""
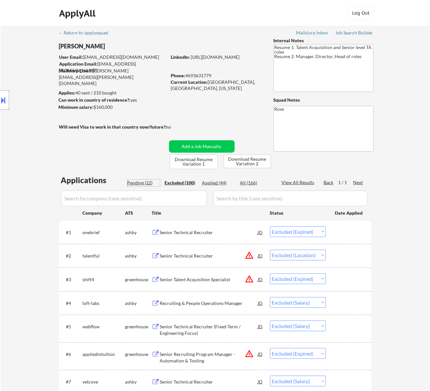
select select ""pending""
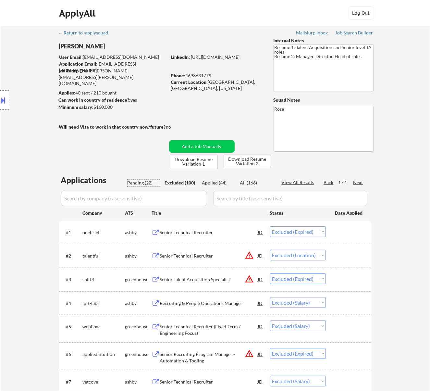
select select ""pending""
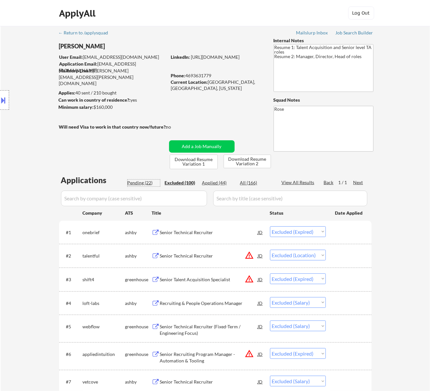
select select ""pending""
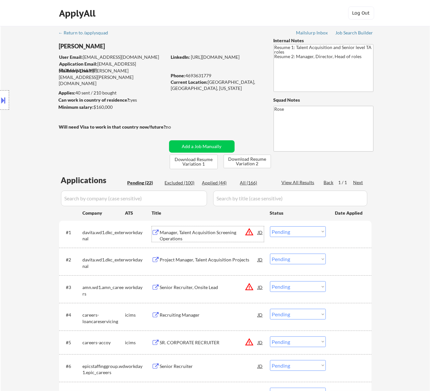
click at [231, 233] on div "Manager, Talent Acquisition Screening Operations" at bounding box center [209, 235] width 98 height 13
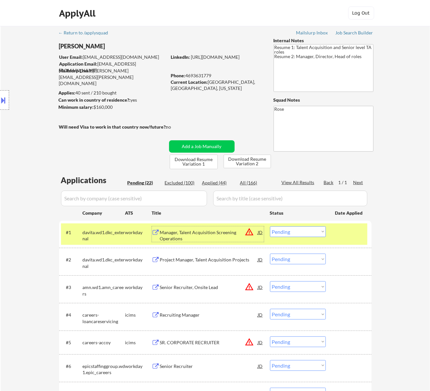
click at [299, 231] on select "Choose an option... Pending Applied Excluded (Questions) Excluded (Expired) Exc…" at bounding box center [298, 231] width 56 height 11
click at [270, 226] on select "Choose an option... Pending Applied Excluded (Questions) Excluded (Expired) Exc…" at bounding box center [298, 231] width 56 height 11
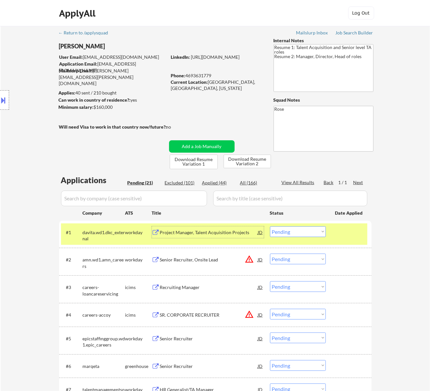
click at [240, 232] on div "Project Manager, Talent Acquisition Projects" at bounding box center [209, 232] width 98 height 6
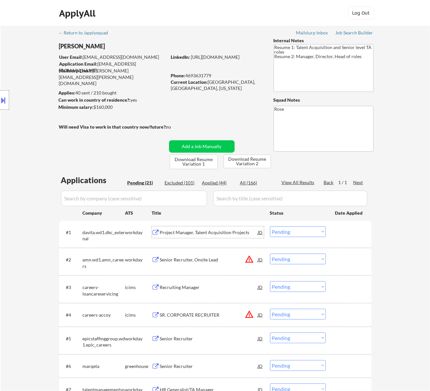
click at [312, 229] on select "Choose an option... Pending Applied Excluded (Questions) Excluded (Expired) Exc…" at bounding box center [298, 231] width 56 height 11
click at [270, 226] on select "Choose an option... Pending Applied Excluded (Questions) Excluded (Expired) Exc…" at bounding box center [298, 231] width 56 height 11
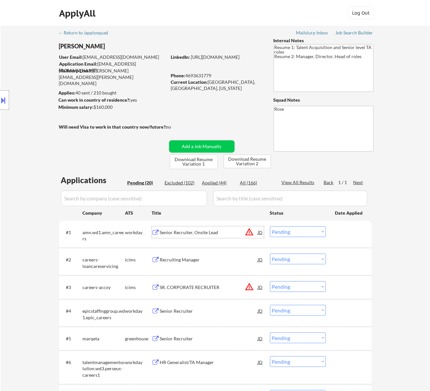
click at [212, 235] on div "Senior Recruiter, Onsite Lead" at bounding box center [209, 232] width 98 height 12
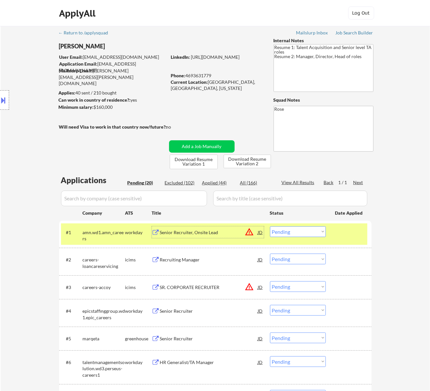
click at [290, 233] on select "Choose an option... Pending Applied Excluded (Questions) Excluded (Expired) Exc…" at bounding box center [298, 231] width 56 height 11
click at [270, 226] on select "Choose an option... Pending Applied Excluded (Questions) Excluded (Expired) Exc…" at bounding box center [298, 231] width 56 height 11
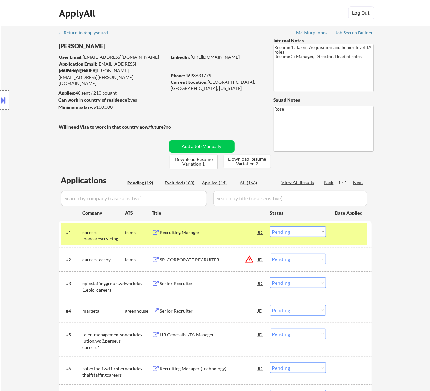
click at [220, 232] on div "Recruiting Manager" at bounding box center [209, 232] width 98 height 6
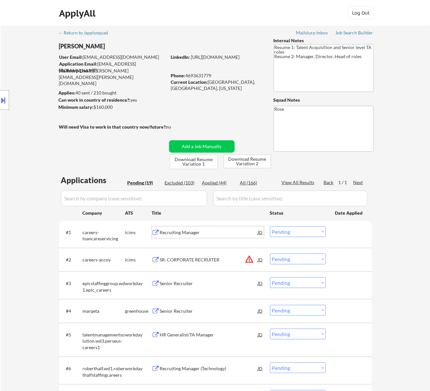
drag, startPoint x: 301, startPoint y: 231, endPoint x: 298, endPoint y: 237, distance: 6.2
click at [301, 231] on select "Choose an option... Pending Applied Excluded (Questions) Excluded (Expired) Exc…" at bounding box center [298, 231] width 56 height 11
click at [270, 226] on select "Choose an option... Pending Applied Excluded (Questions) Excluded (Expired) Exc…" at bounding box center [298, 231] width 56 height 11
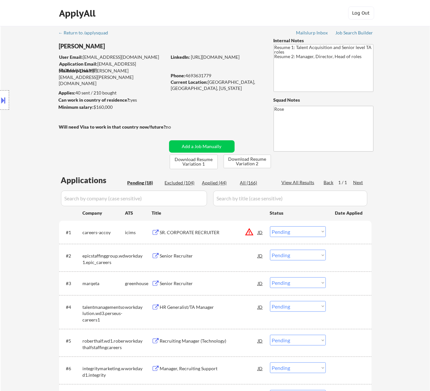
click at [235, 230] on div "SR. CORPORATE RECRUITER" at bounding box center [209, 232] width 98 height 6
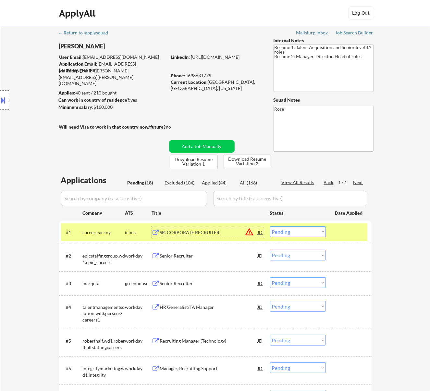
click at [293, 229] on select "Choose an option... Pending Applied Excluded (Questions) Excluded (Expired) Exc…" at bounding box center [298, 231] width 56 height 11
click at [270, 226] on select "Choose an option... Pending Applied Excluded (Questions) Excluded (Expired) Exc…" at bounding box center [298, 231] width 56 height 11
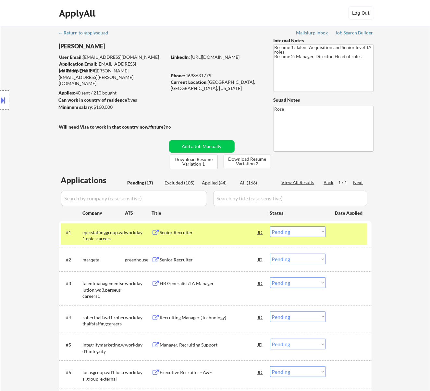
click at [230, 234] on div "Senior Recruiter" at bounding box center [209, 232] width 98 height 6
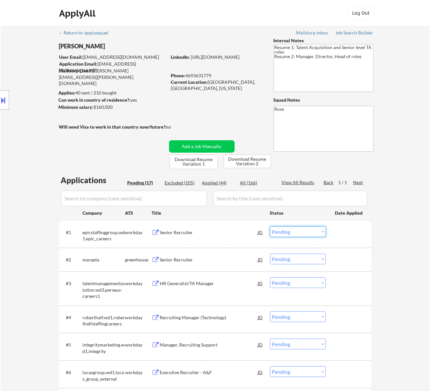
click at [295, 231] on select "Choose an option... Pending Applied Excluded (Questions) Excluded (Expired) Exc…" at bounding box center [298, 231] width 56 height 11
click at [270, 226] on select "Choose an option... Pending Applied Excluded (Questions) Excluded (Expired) Exc…" at bounding box center [298, 231] width 56 height 11
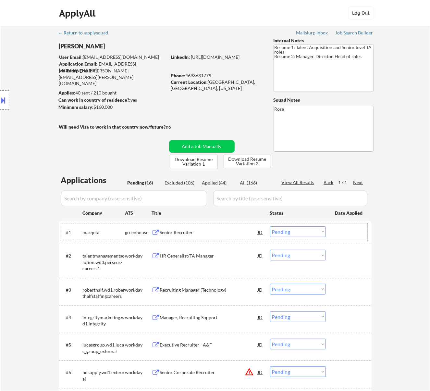
click at [233, 239] on div "#1 marqeta greenhouse Senior Recruiter JD warning_amber Choose an option... Pen…" at bounding box center [214, 232] width 307 height 18
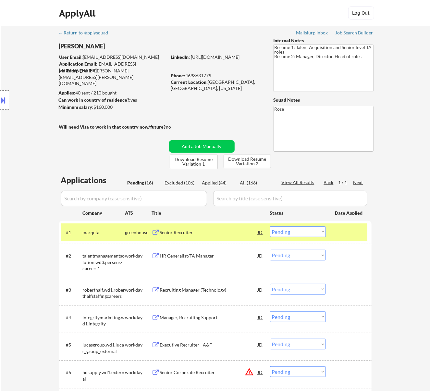
click at [237, 234] on div "Senior Recruiter" at bounding box center [209, 232] width 98 height 6
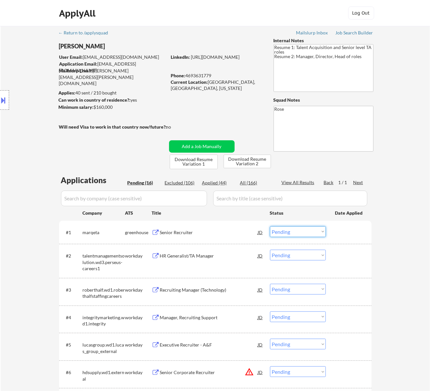
click at [289, 227] on select "Choose an option... Pending Applied Excluded (Questions) Excluded (Expired) Exc…" at bounding box center [298, 231] width 56 height 11
click at [270, 226] on select "Choose an option... Pending Applied Excluded (Questions) Excluded (Expired) Exc…" at bounding box center [298, 231] width 56 height 11
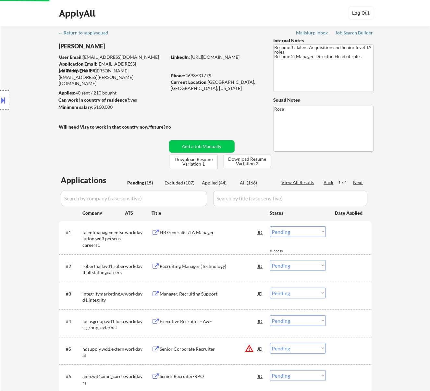
click at [224, 241] on div "#1 talentmanagementsolution.wd3.perseus-careers1 workday HR Generalist/TA Manag…" at bounding box center [214, 237] width 307 height 28
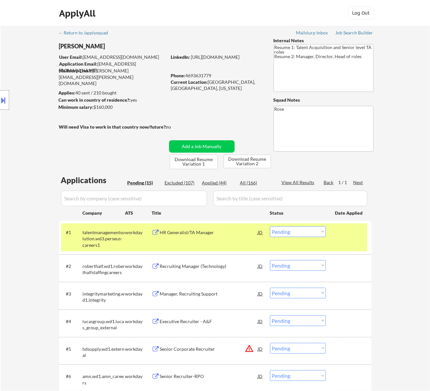
click at [230, 232] on div "HR Generalist/TA Manager" at bounding box center [209, 232] width 98 height 6
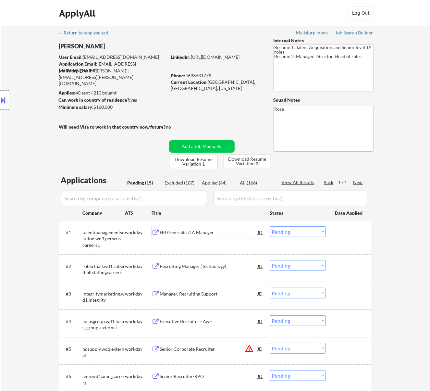
click at [298, 227] on select "Choose an option... Pending Applied Excluded (Questions) Excluded (Expired) Exc…" at bounding box center [298, 231] width 56 height 11
click at [270, 226] on select "Choose an option... Pending Applied Excluded (Questions) Excluded (Expired) Exc…" at bounding box center [298, 231] width 56 height 11
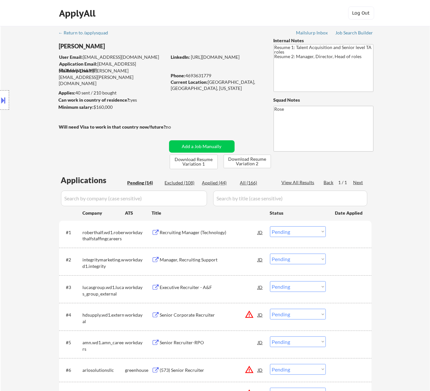
click at [225, 232] on div "Recruiting Manager (Technology)" at bounding box center [209, 232] width 98 height 6
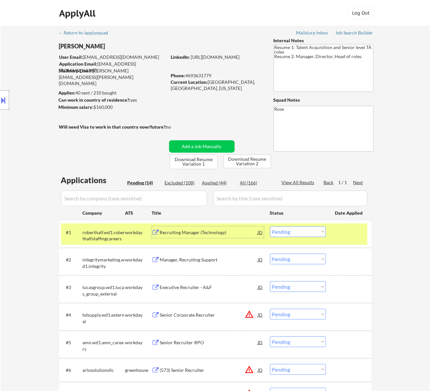
click at [312, 234] on select "Choose an option... Pending Applied Excluded (Questions) Excluded (Expired) Exc…" at bounding box center [298, 231] width 56 height 11
click at [270, 226] on select "Choose an option... Pending Applied Excluded (Questions) Excluded (Expired) Exc…" at bounding box center [298, 231] width 56 height 11
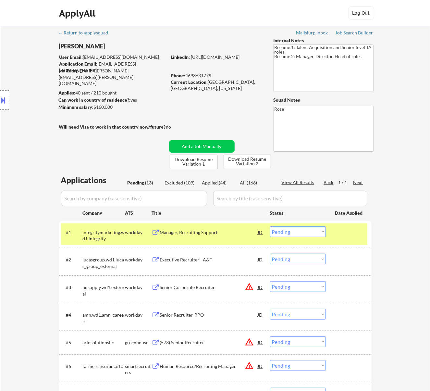
click at [234, 233] on div "Manager, Recruiting Support" at bounding box center [209, 232] width 98 height 6
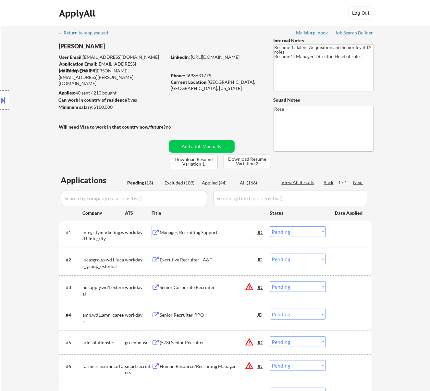
drag, startPoint x: 303, startPoint y: 230, endPoint x: 305, endPoint y: 233, distance: 3.5
click at [303, 230] on select "Choose an option... Pending Applied Excluded (Questions) Excluded (Expired) Exc…" at bounding box center [298, 231] width 56 height 11
click at [270, 226] on select "Choose an option... Pending Applied Excluded (Questions) Excluded (Expired) Exc…" at bounding box center [298, 231] width 56 height 11
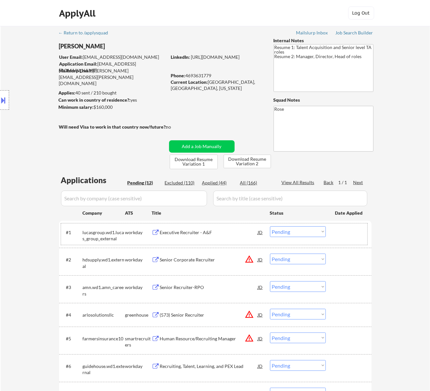
click at [204, 239] on div "#1 lucasgroup.wd1.lucas_group_external workday Executive Recruiter - A&F JD war…" at bounding box center [214, 233] width 307 height 21
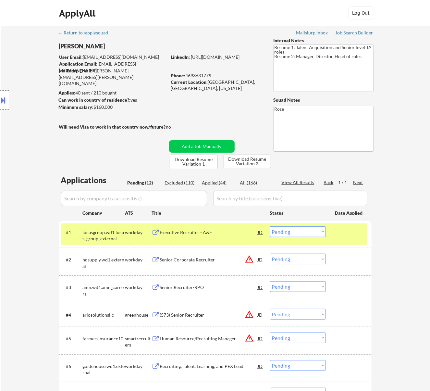
click at [206, 238] on div "Executive Recruiter - A&F" at bounding box center [209, 232] width 98 height 12
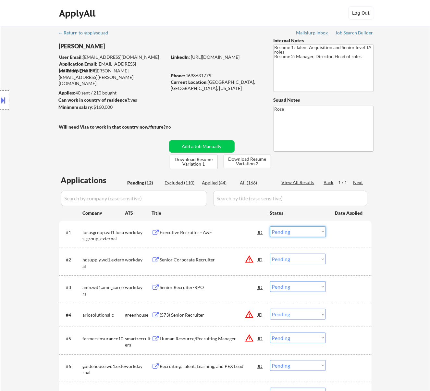
click at [296, 231] on select "Choose an option... Pending Applied Excluded (Questions) Excluded (Expired) Exc…" at bounding box center [298, 231] width 56 height 11
click at [270, 226] on select "Choose an option... Pending Applied Excluded (Questions) Excluded (Expired) Exc…" at bounding box center [298, 231] width 56 height 11
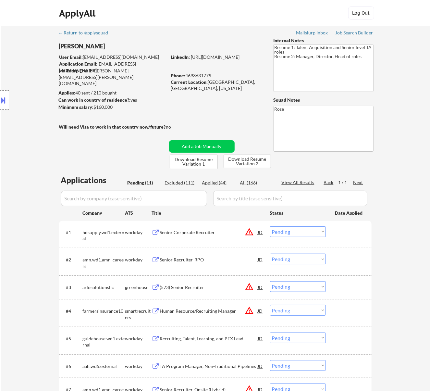
click at [220, 229] on div "Senior Corporate Recruiter" at bounding box center [209, 232] width 98 height 6
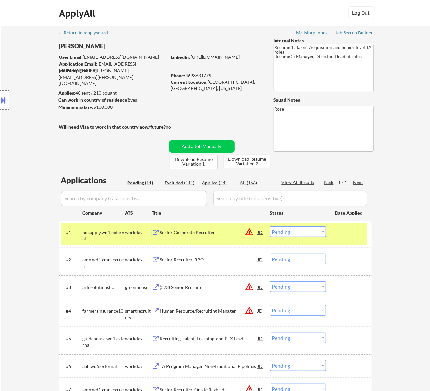
click at [315, 232] on select "Choose an option... Pending Applied Excluded (Questions) Excluded (Expired) Exc…" at bounding box center [298, 231] width 56 height 11
click at [270, 226] on select "Choose an option... Pending Applied Excluded (Questions) Excluded (Expired) Exc…" at bounding box center [298, 231] width 56 height 11
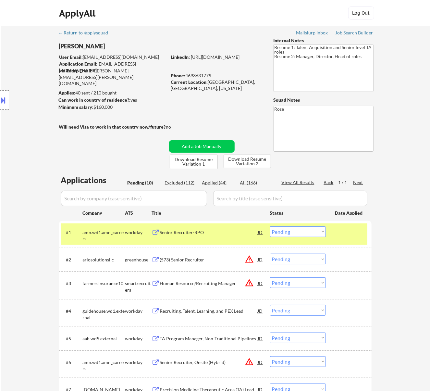
click at [177, 230] on div "Senior Recruiter-RPO" at bounding box center [209, 232] width 98 height 6
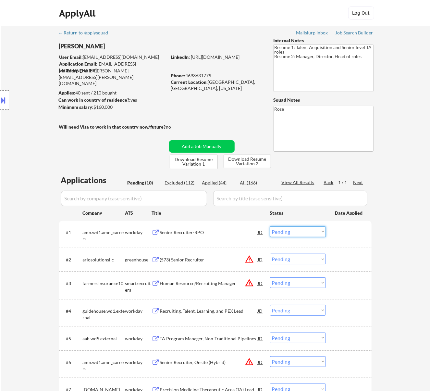
click at [294, 229] on select "Choose an option... Pending Applied Excluded (Questions) Excluded (Expired) Exc…" at bounding box center [298, 231] width 56 height 11
click at [270, 226] on select "Choose an option... Pending Applied Excluded (Questions) Excluded (Expired) Exc…" at bounding box center [298, 231] width 56 height 11
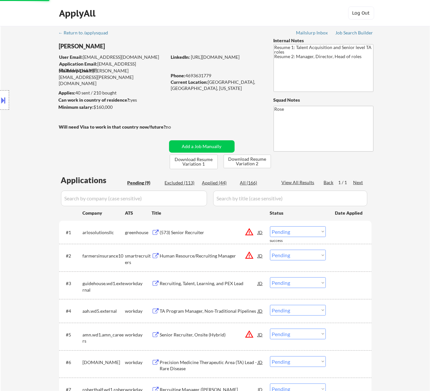
click at [219, 231] on div "(573) Senior Recruiter" at bounding box center [209, 232] width 98 height 6
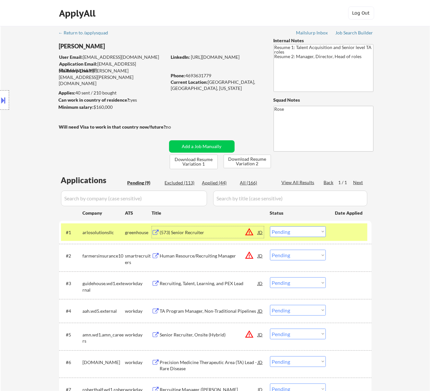
click at [305, 233] on select "Choose an option... Pending Applied Excluded (Questions) Excluded (Expired) Exc…" at bounding box center [298, 231] width 56 height 11
click at [270, 226] on select "Choose an option... Pending Applied Excluded (Questions) Excluded (Expired) Exc…" at bounding box center [298, 231] width 56 height 11
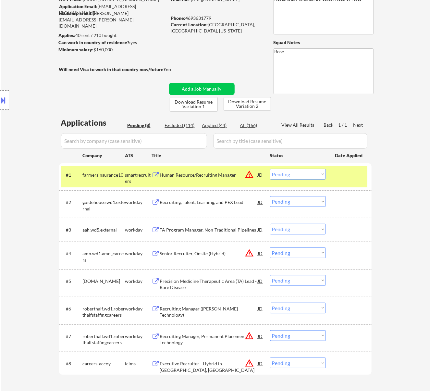
scroll to position [43, 0]
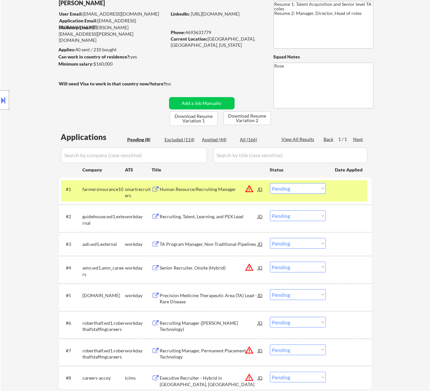
click at [207, 189] on div "Human Resource/Recruiting Manager" at bounding box center [209, 189] width 98 height 6
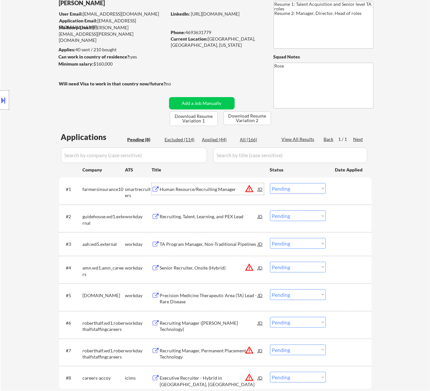
click at [278, 186] on select "Choose an option... Pending Applied Excluded (Questions) Excluded (Expired) Exc…" at bounding box center [298, 188] width 56 height 11
click at [270, 183] on select "Choose an option... Pending Applied Excluded (Questions) Excluded (Expired) Exc…" at bounding box center [298, 188] width 56 height 11
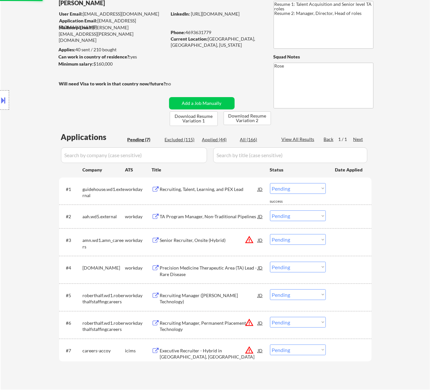
click at [214, 188] on div "Recruiting, Talent, Learning, and PEX Lead" at bounding box center [209, 189] width 98 height 6
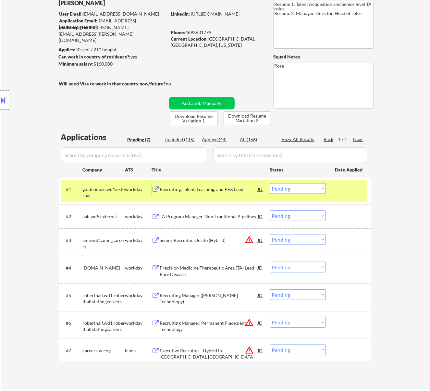
click at [3, 101] on button at bounding box center [3, 100] width 7 height 11
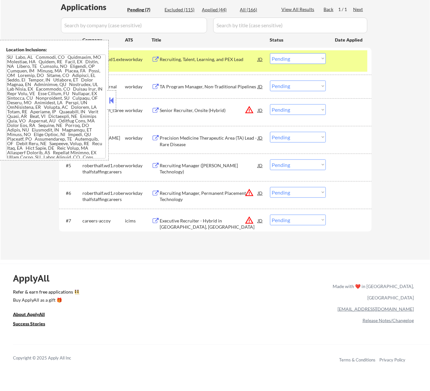
scroll to position [373, 0]
click at [302, 57] on select "Choose an option... Pending Applied Excluded (Questions) Excluded (Expired) Exc…" at bounding box center [298, 58] width 56 height 11
click at [270, 53] on select "Choose an option... Pending Applied Excluded (Questions) Excluded (Expired) Exc…" at bounding box center [298, 58] width 56 height 11
click at [115, 99] on div at bounding box center [111, 99] width 9 height 19
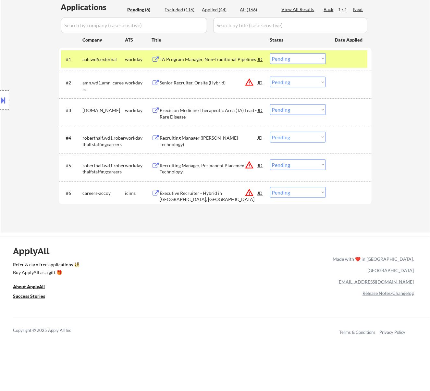
click at [226, 63] on div "TA Program Manager, Non-Traditional Pipelines" at bounding box center [209, 59] width 98 height 12
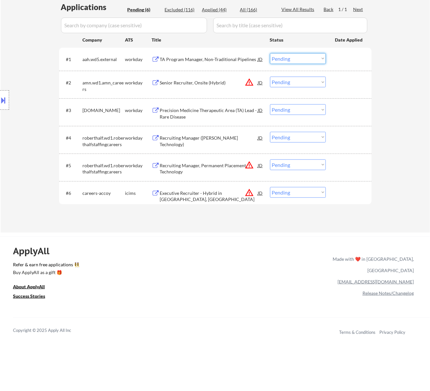
click at [294, 57] on select "Choose an option... Pending Applied Excluded (Questions) Excluded (Expired) Exc…" at bounding box center [298, 58] width 56 height 11
click at [270, 53] on select "Choose an option... Pending Applied Excluded (Questions) Excluded (Expired) Exc…" at bounding box center [298, 58] width 56 height 11
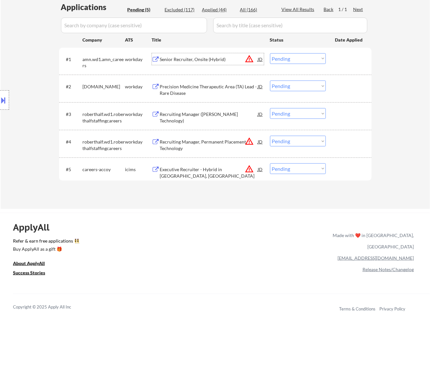
click at [221, 59] on div "Senior Recruiter, Onsite (Hybrid)" at bounding box center [209, 59] width 98 height 6
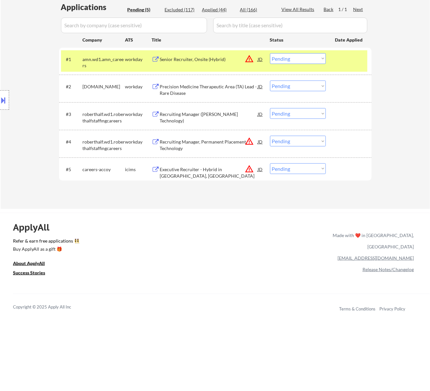
click at [3, 103] on button at bounding box center [3, 100] width 7 height 11
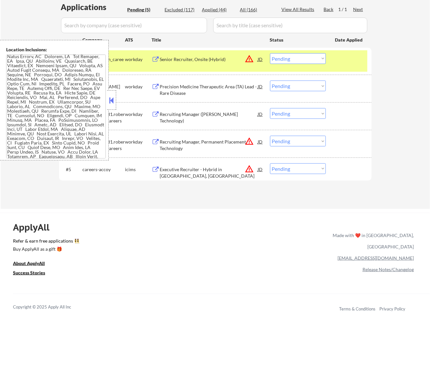
scroll to position [243, 0]
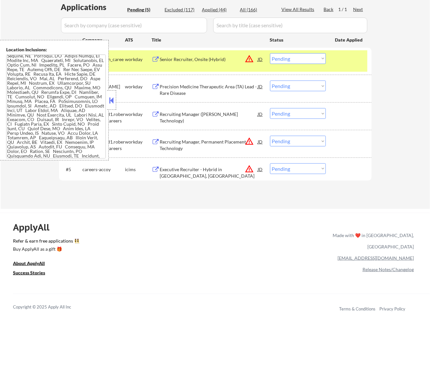
click at [308, 57] on select "Choose an option... Pending Applied Excluded (Questions) Excluded (Expired) Exc…" at bounding box center [298, 58] width 56 height 11
click at [270, 53] on select "Choose an option... Pending Applied Excluded (Questions) Excluded (Expired) Exc…" at bounding box center [298, 58] width 56 height 11
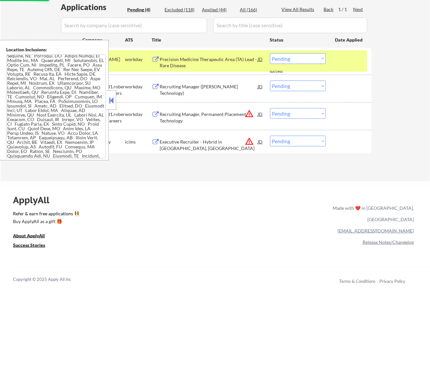
click at [113, 96] on button at bounding box center [111, 100] width 7 height 10
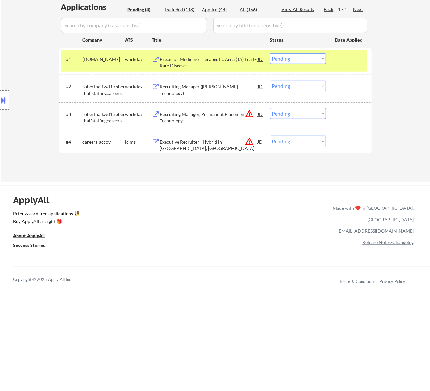
click at [228, 57] on div "Precision Medicine Therapeutic Area (TA) Lead - Rare Disease" at bounding box center [209, 62] width 98 height 13
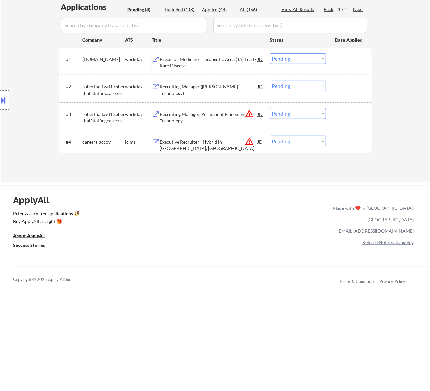
click at [298, 60] on select "Choose an option... Pending Applied Excluded (Questions) Excluded (Expired) Exc…" at bounding box center [298, 58] width 56 height 11
click at [270, 53] on select "Choose an option... Pending Applied Excluded (Questions) Excluded (Expired) Exc…" at bounding box center [298, 58] width 56 height 11
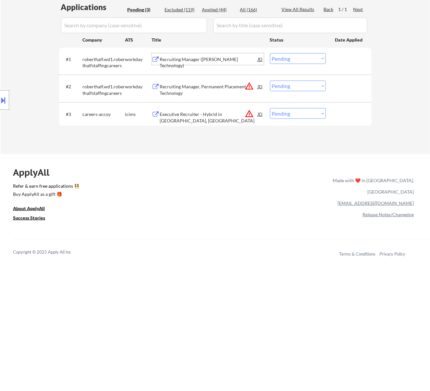
click at [224, 59] on div "Recruiting Manager (Robert Half Technology)" at bounding box center [209, 62] width 98 height 13
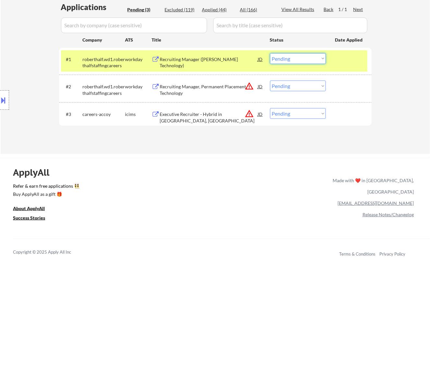
click at [319, 60] on select "Choose an option... Pending Applied Excluded (Questions) Excluded (Expired) Exc…" at bounding box center [298, 58] width 56 height 11
click at [270, 53] on select "Choose an option... Pending Applied Excluded (Questions) Excluded (Expired) Exc…" at bounding box center [298, 58] width 56 height 11
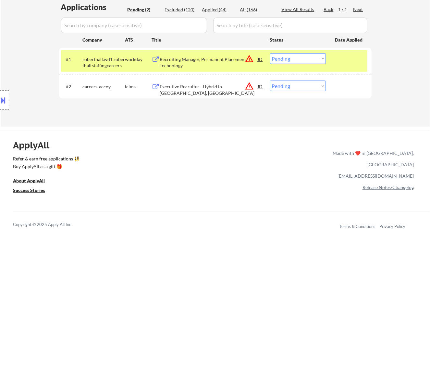
click at [202, 64] on div "Recruiting Manager, Permanent Placement, Technology" at bounding box center [209, 62] width 98 height 13
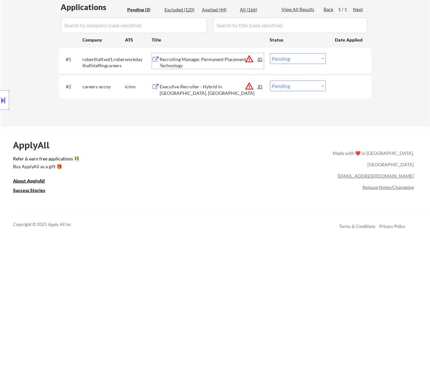
click at [0, 95] on div at bounding box center [4, 99] width 9 height 19
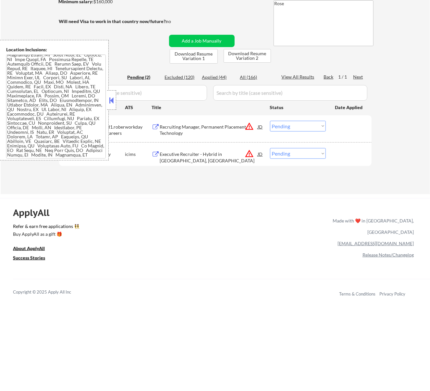
scroll to position [130, 0]
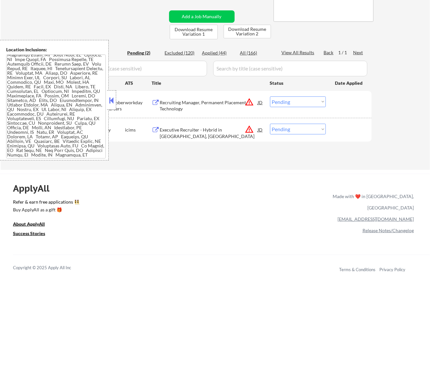
click at [109, 99] on button at bounding box center [111, 100] width 7 height 10
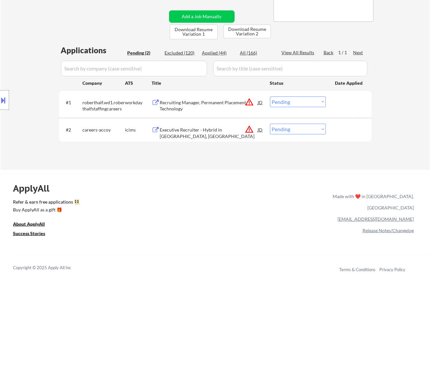
click at [288, 99] on select "Choose an option... Pending Applied Excluded (Questions) Excluded (Expired) Exc…" at bounding box center [298, 101] width 56 height 11
click at [270, 96] on select "Choose an option... Pending Applied Excluded (Questions) Excluded (Expired) Exc…" at bounding box center [298, 101] width 56 height 11
select select ""pending""
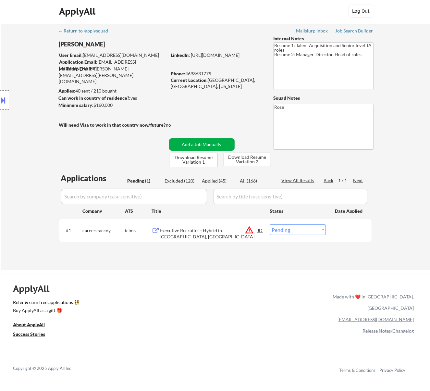
scroll to position [0, 0]
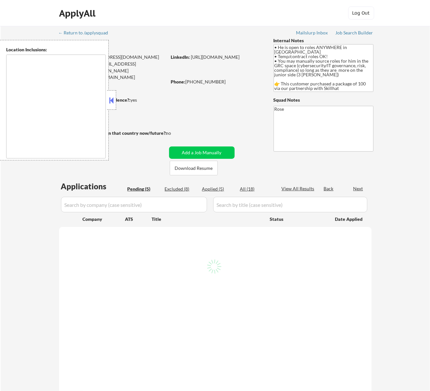
select select ""pending""
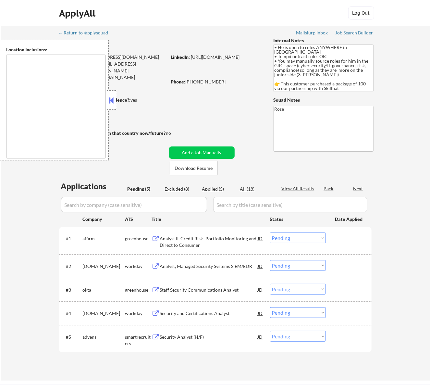
type textarea "country: [GEOGRAPHIC_DATA]"
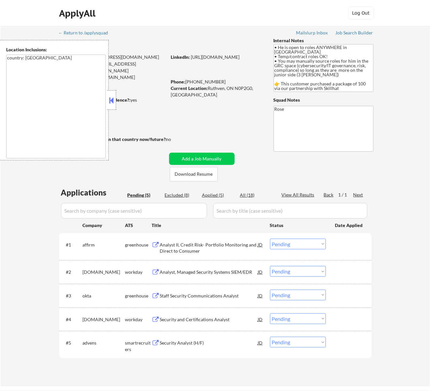
click at [154, 105] on div "Minimum salary: $75,000" at bounding box center [113, 107] width 108 height 6
click at [113, 101] on button at bounding box center [111, 100] width 7 height 10
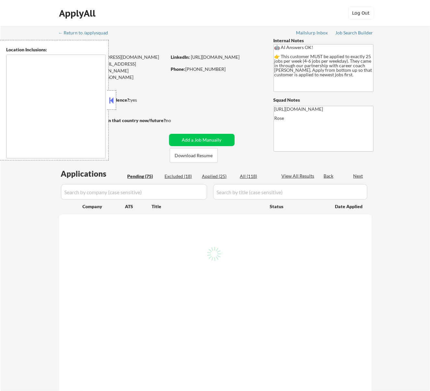
type textarea "[GEOGRAPHIC_DATA], ON [GEOGRAPHIC_DATA], ON [GEOGRAPHIC_DATA], ON [GEOGRAPHIC_D…"
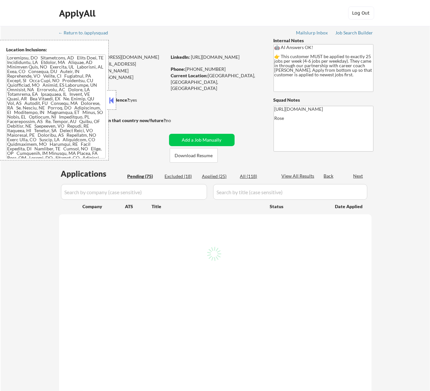
select select ""pending""
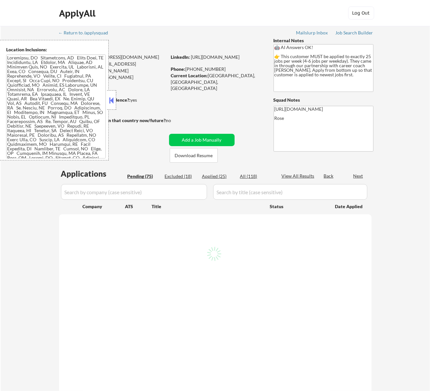
select select ""pending""
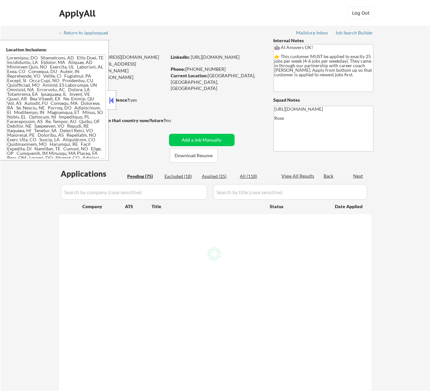
select select ""pending""
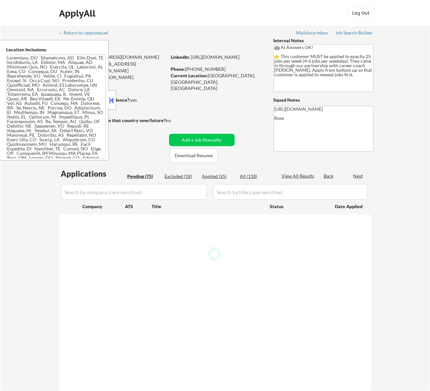
select select ""pending""
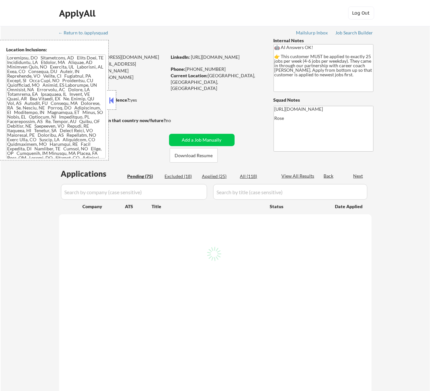
select select ""pending""
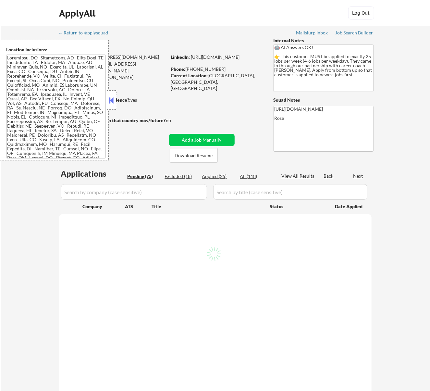
select select ""pending""
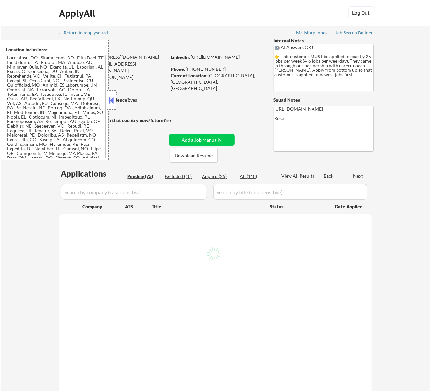
select select ""pending""
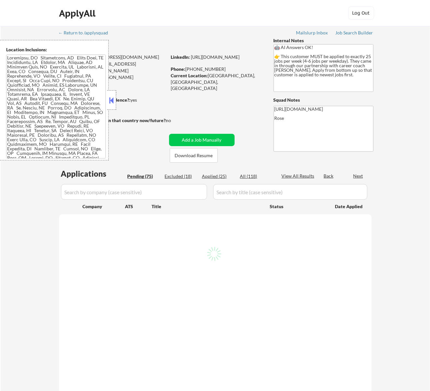
select select ""pending""
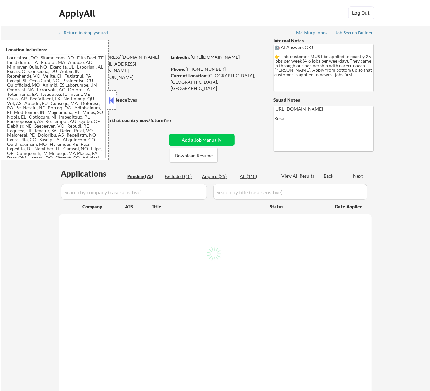
select select ""pending""
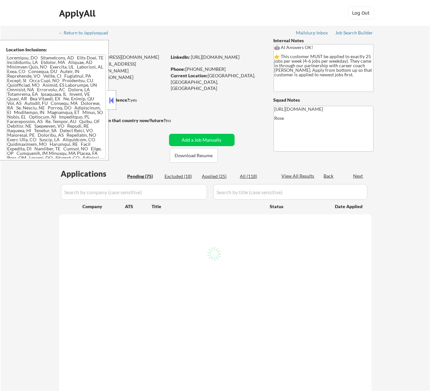
select select ""pending""
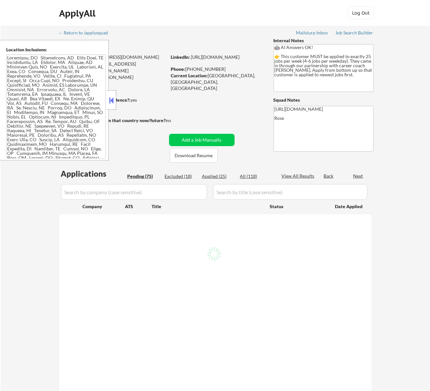
select select ""pending""
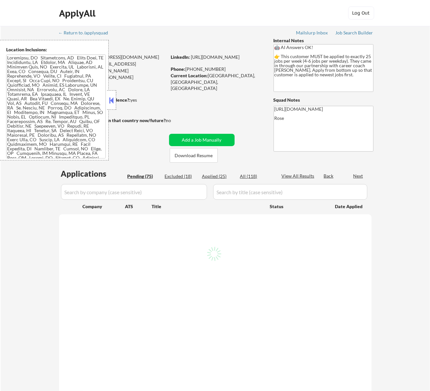
select select ""pending""
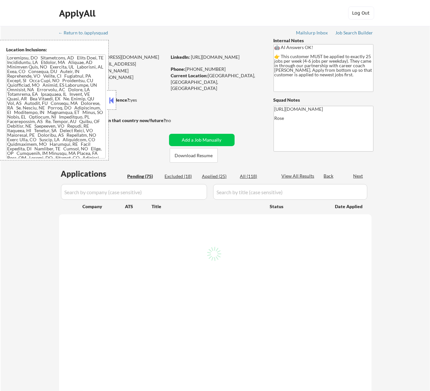
select select ""pending""
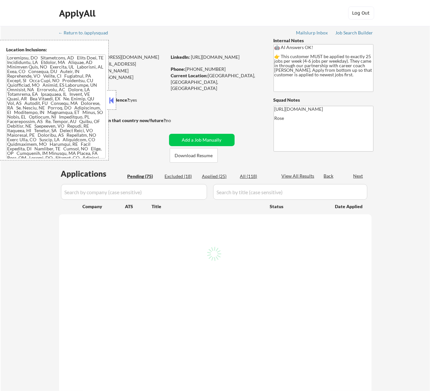
select select ""pending""
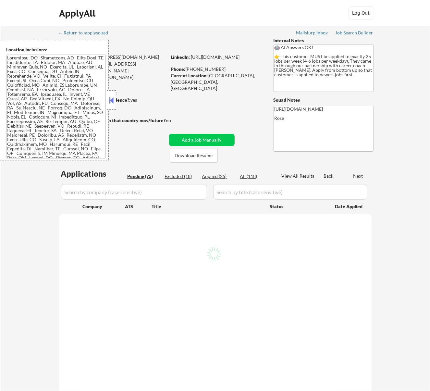
select select ""pending""
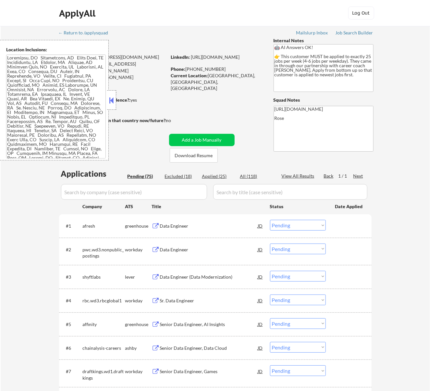
click at [110, 99] on button at bounding box center [111, 100] width 7 height 10
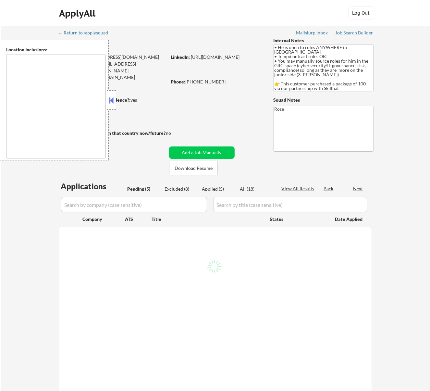
select select ""pending""
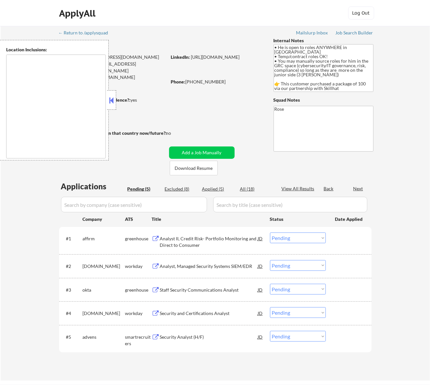
type textarea "country: [GEOGRAPHIC_DATA]"
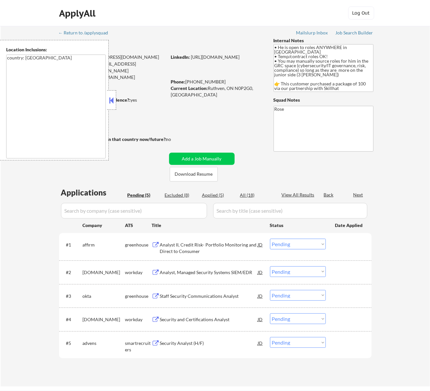
click at [110, 101] on button at bounding box center [111, 100] width 7 height 10
